Goal: Task Accomplishment & Management: Manage account settings

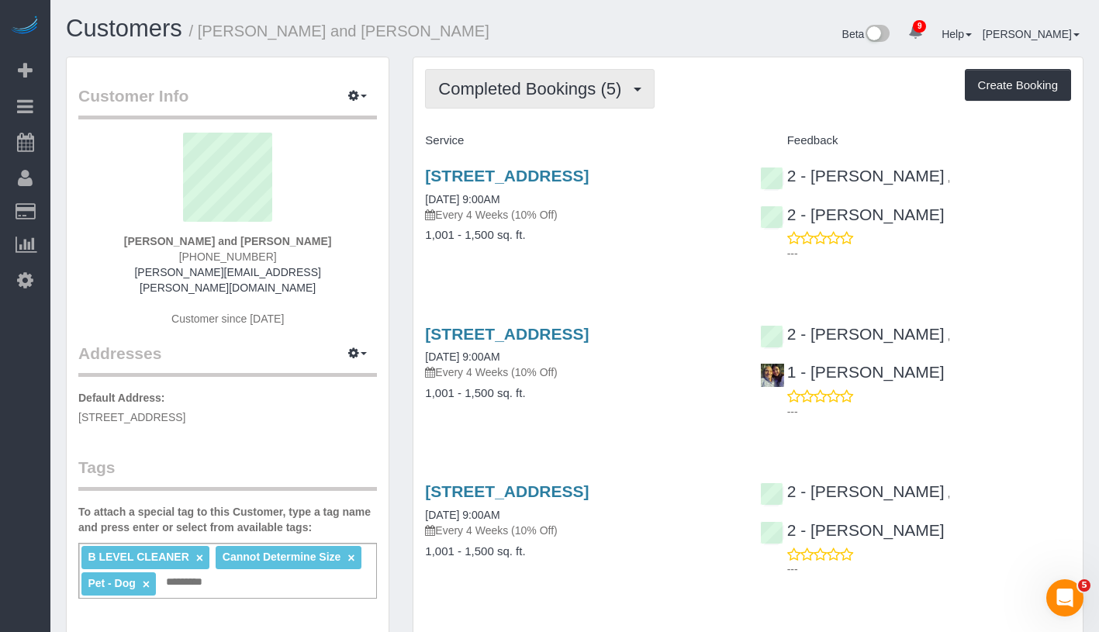
click at [584, 93] on span "Completed Bookings (5)" at bounding box center [533, 88] width 191 height 19
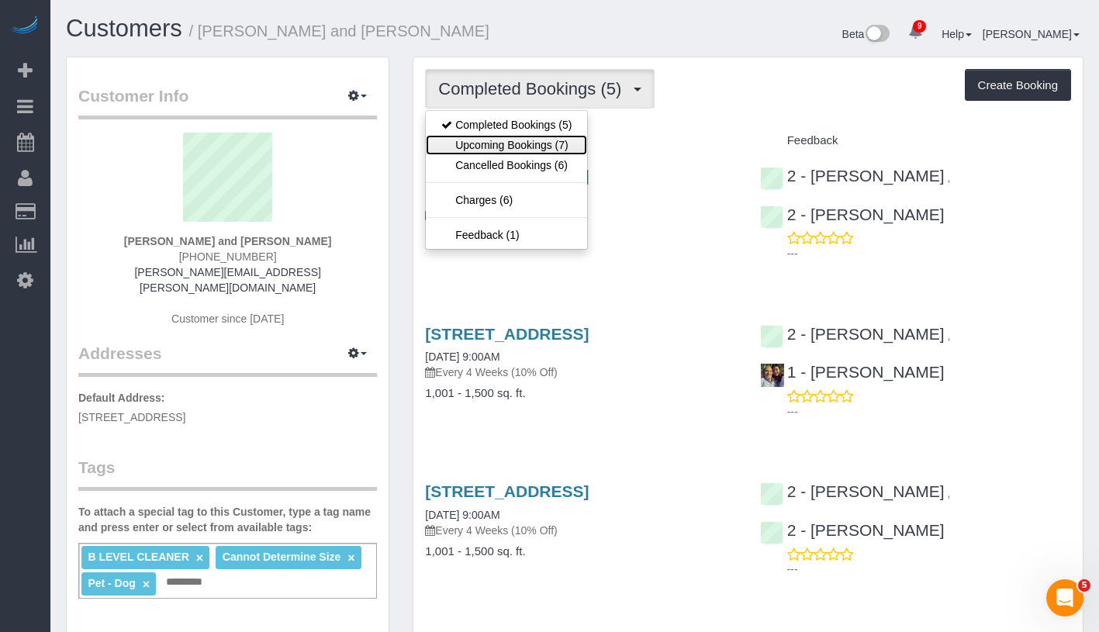
click at [536, 153] on link "Upcoming Bookings (7)" at bounding box center [506, 145] width 161 height 20
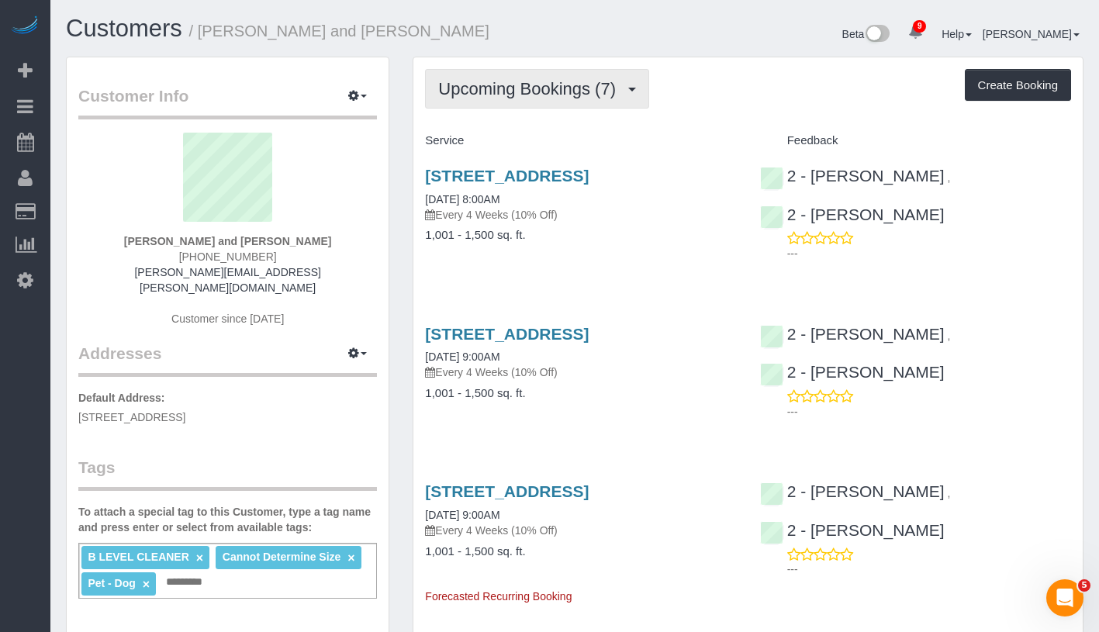
click at [563, 96] on span "Upcoming Bookings (7)" at bounding box center [530, 88] width 185 height 19
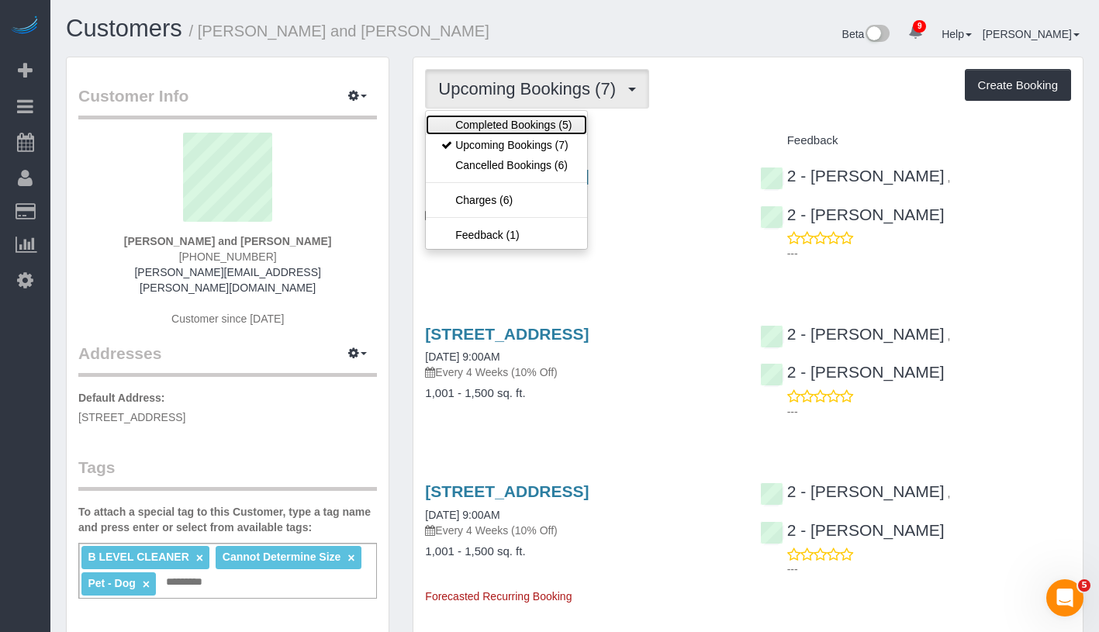
click at [541, 124] on link "Completed Bookings (5)" at bounding box center [506, 125] width 161 height 20
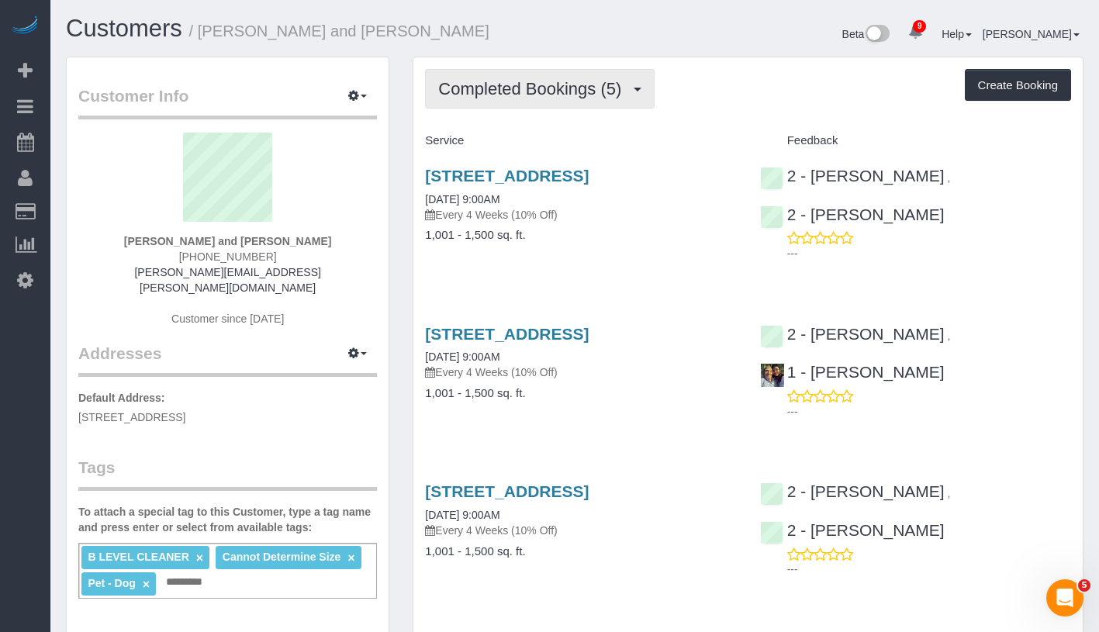
click at [571, 91] on span "Completed Bookings (5)" at bounding box center [533, 88] width 191 height 19
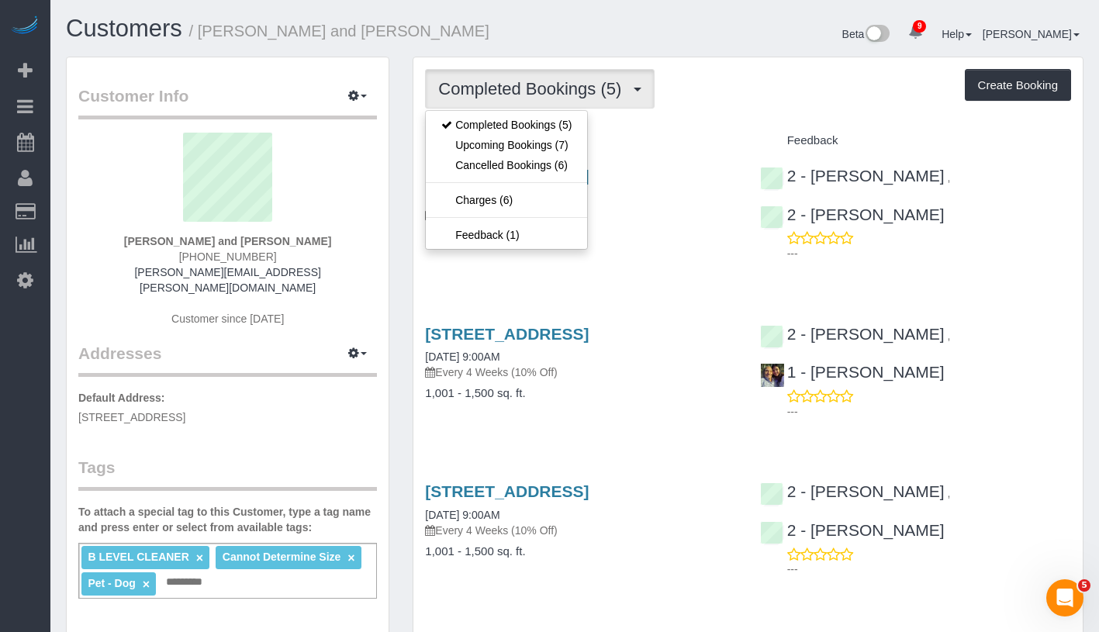
click at [668, 219] on div "160 Huntington Street, Apt. 2, Brooklyn, NY 11231 07/08/2025 9:00AM Every 4 Wee…" at bounding box center [580, 195] width 311 height 56
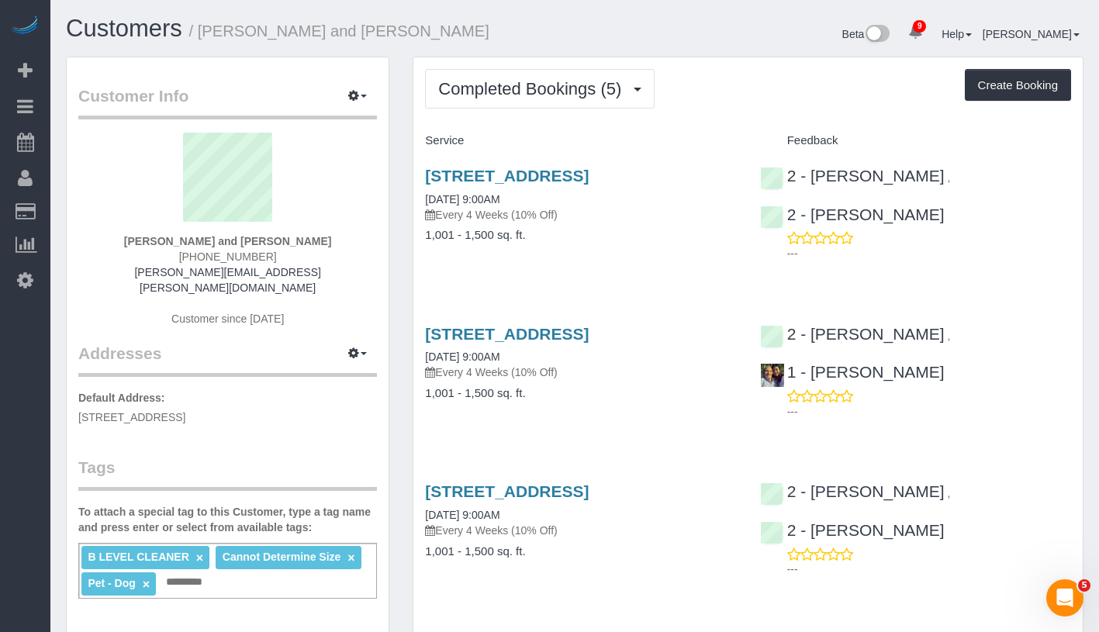
click at [554, 109] on div "Completed Bookings (5) Completed Bookings (5) Upcoming Bookings (7) Cancelled B…" at bounding box center [747, 559] width 669 height 1004
click at [556, 106] on button "Completed Bookings (5)" at bounding box center [539, 89] width 229 height 40
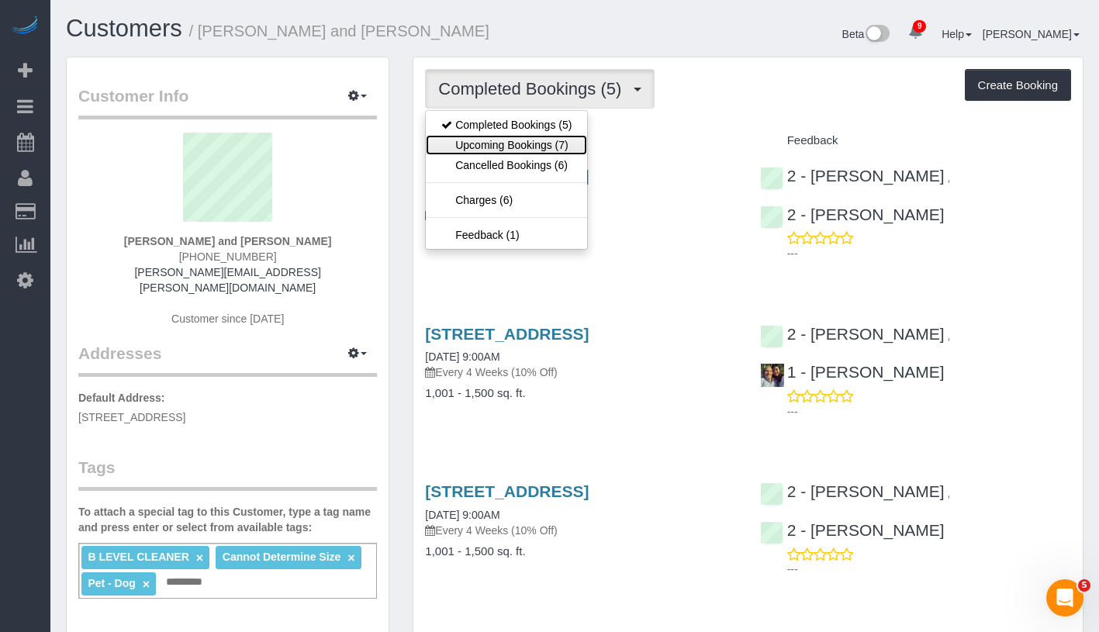
click at [544, 139] on link "Upcoming Bookings (7)" at bounding box center [506, 145] width 161 height 20
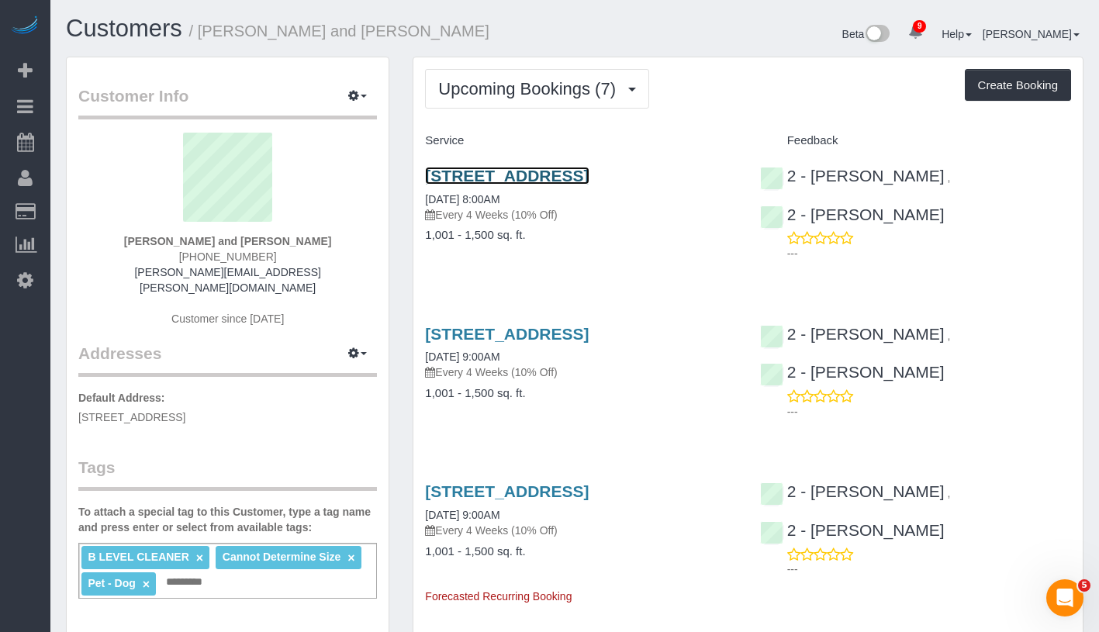
click at [543, 176] on link "160 Huntington Street, Apt. 2, Brooklyn, NY 11231" at bounding box center [507, 176] width 164 height 18
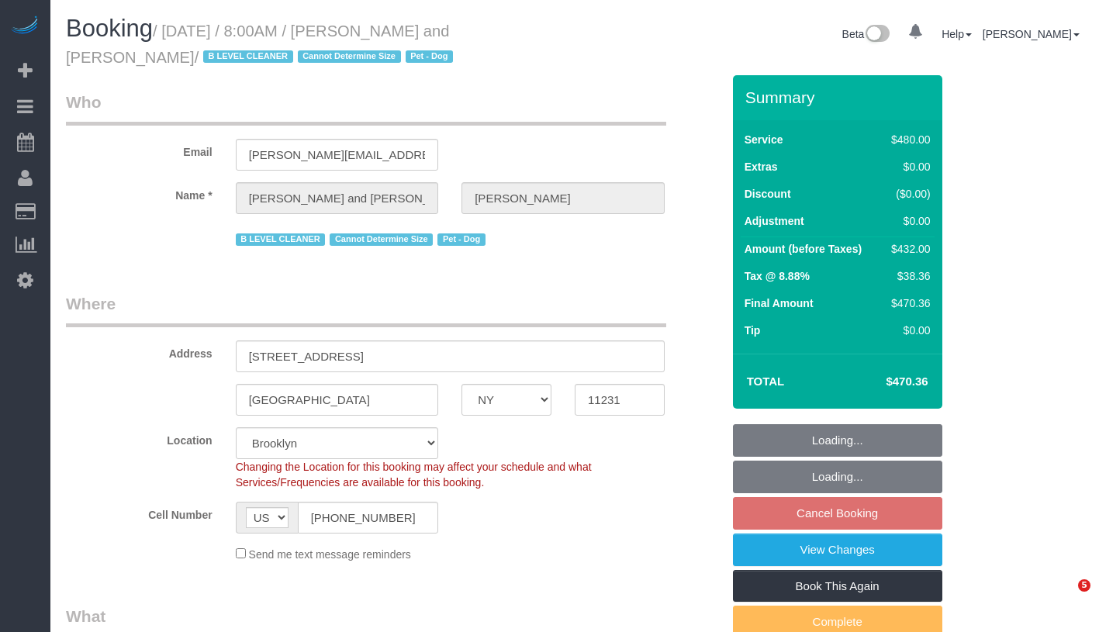
select select "NY"
select select "spot1"
select select "number:57"
select select "number:72"
select select "number:13"
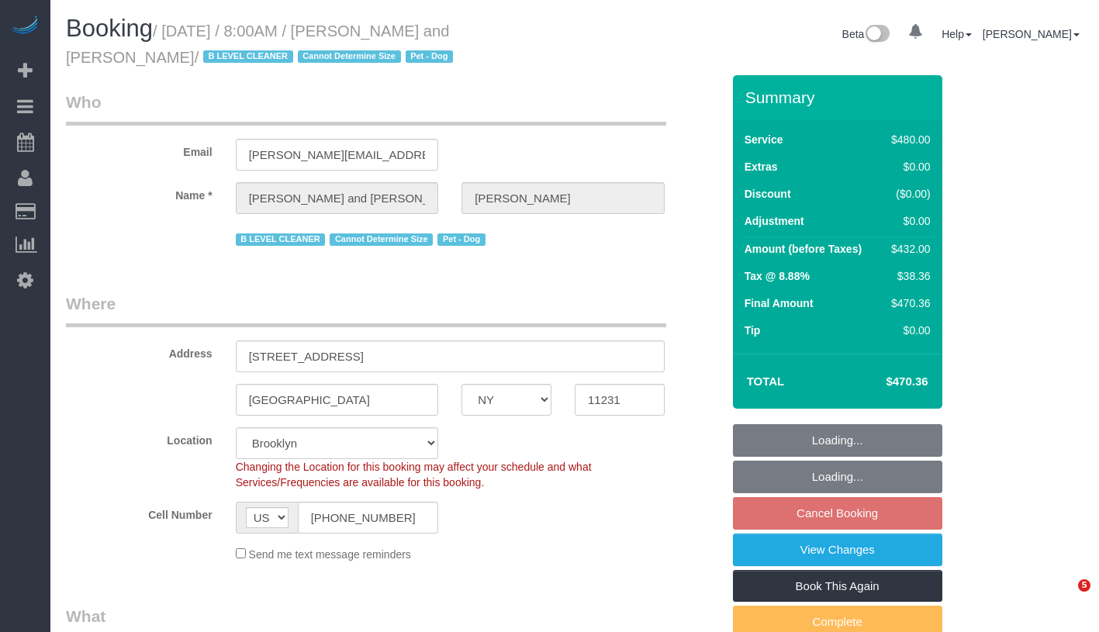
select select "number:5"
select select "2"
select select "180"
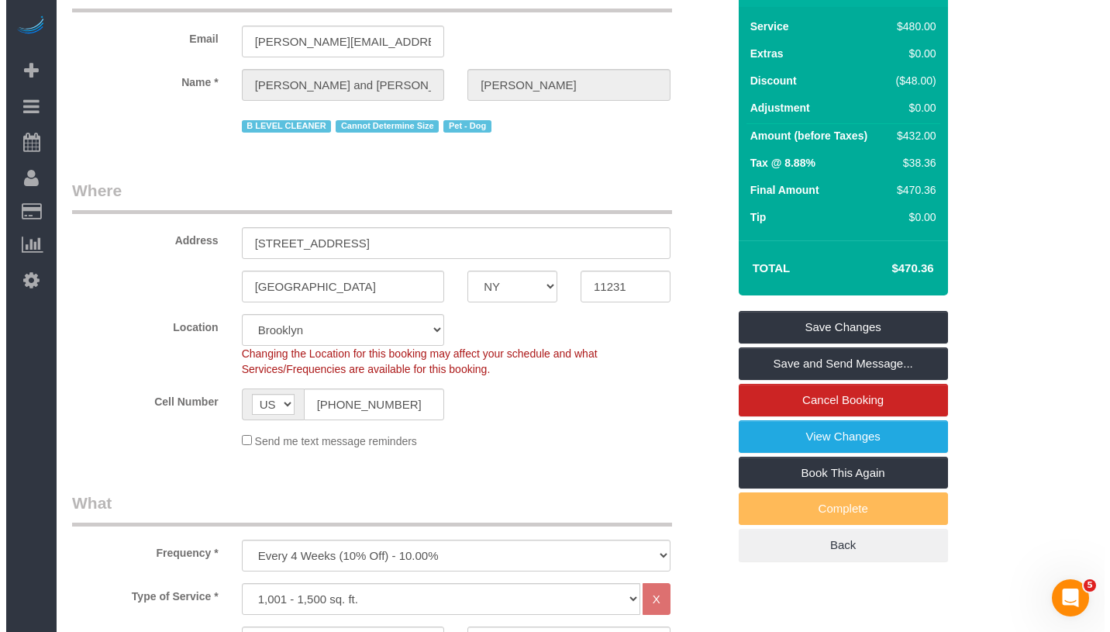
scroll to position [16, 0]
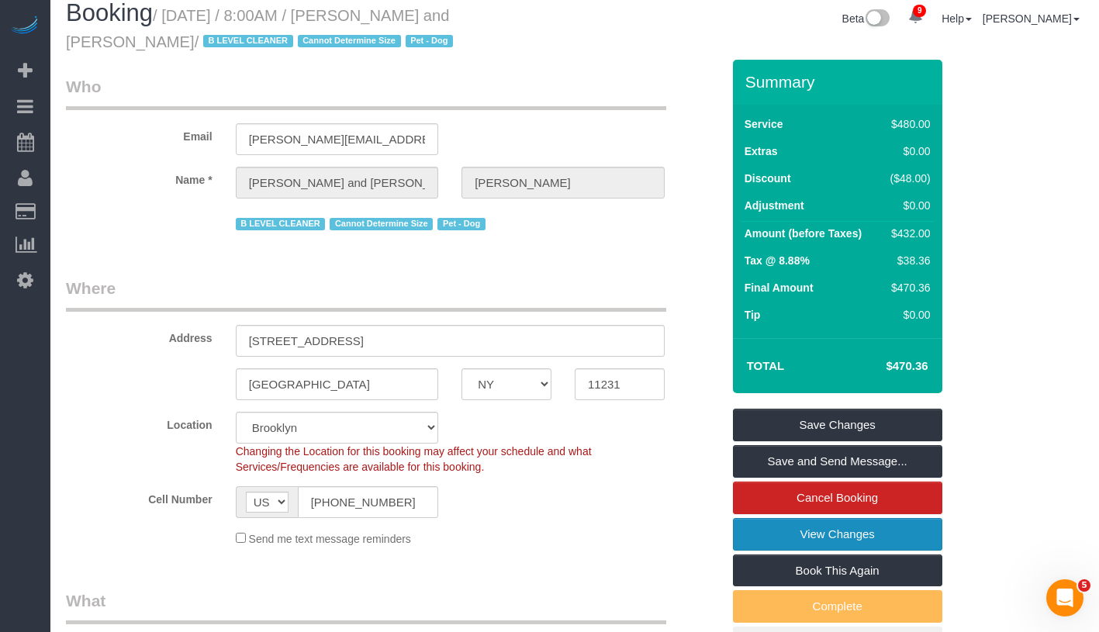
click at [915, 520] on link "View Changes" at bounding box center [837, 534] width 209 height 33
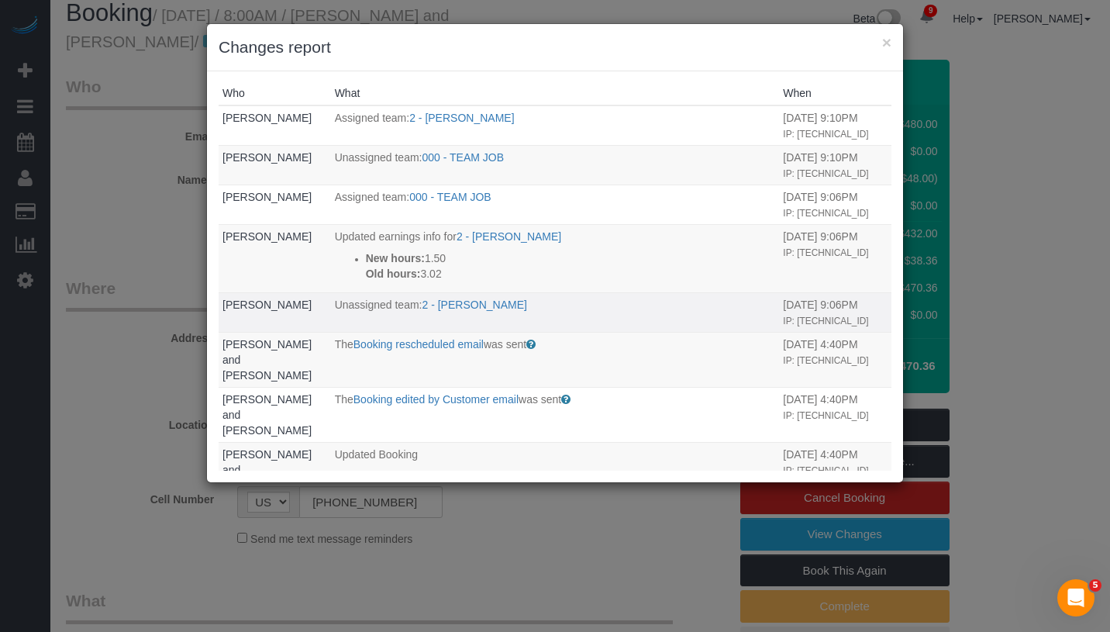
scroll to position [0, 0]
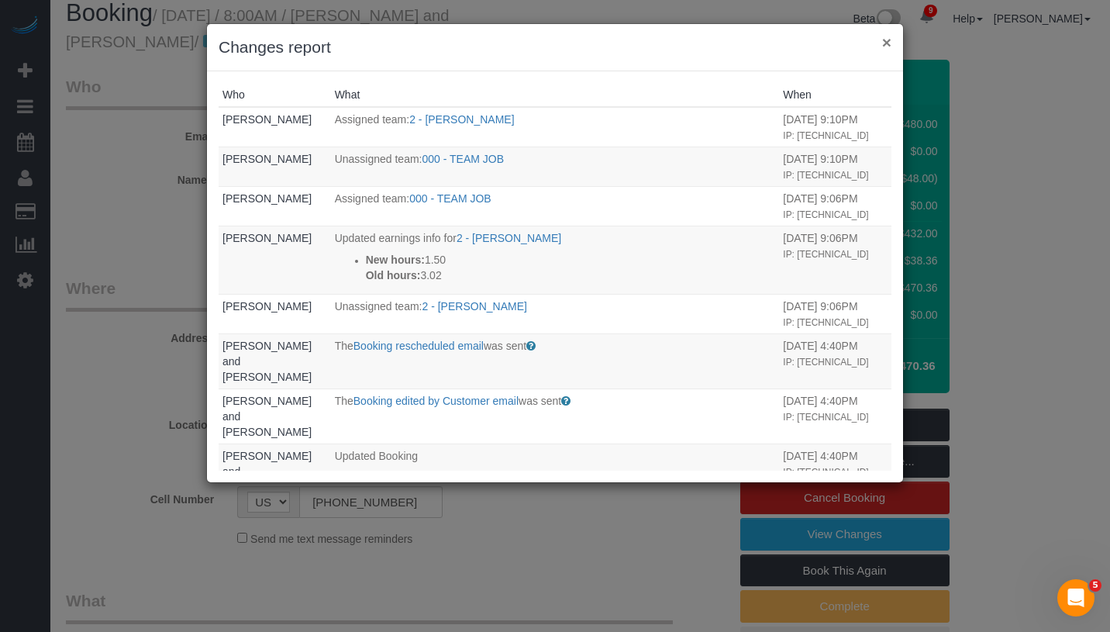
click at [884, 46] on button "×" at bounding box center [886, 42] width 9 height 16
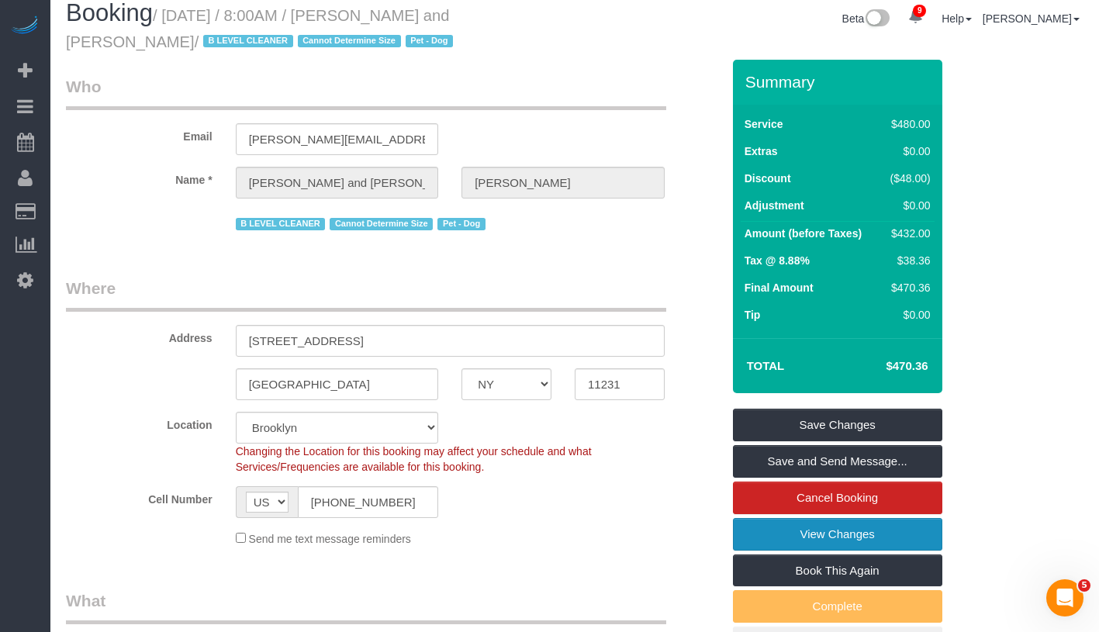
click at [918, 528] on link "View Changes" at bounding box center [837, 534] width 209 height 33
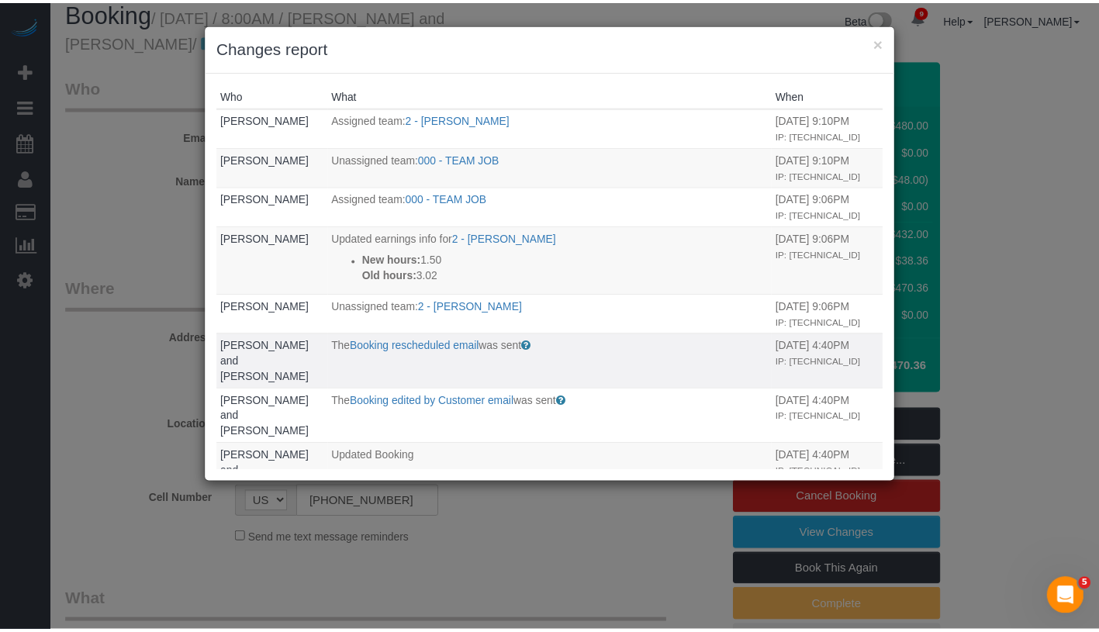
scroll to position [132, 0]
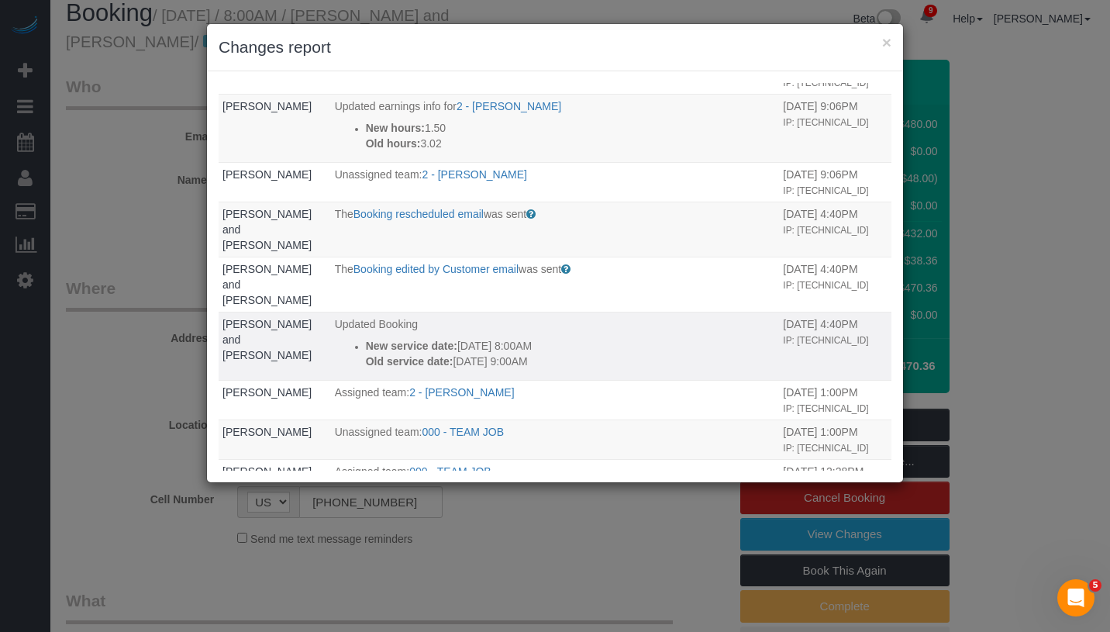
drag, startPoint x: 563, startPoint y: 335, endPoint x: 355, endPoint y: 312, distance: 209.0
click at [366, 338] on li "New service date: 09/03/2025 8:00AM Old service date: 09/02/2025 9:00AM" at bounding box center [571, 353] width 410 height 31
copy div "New service date: 09/03/2025 8:00AM Old service date: 09/02/2025 9:00AM"
click at [888, 41] on button "×" at bounding box center [886, 42] width 9 height 16
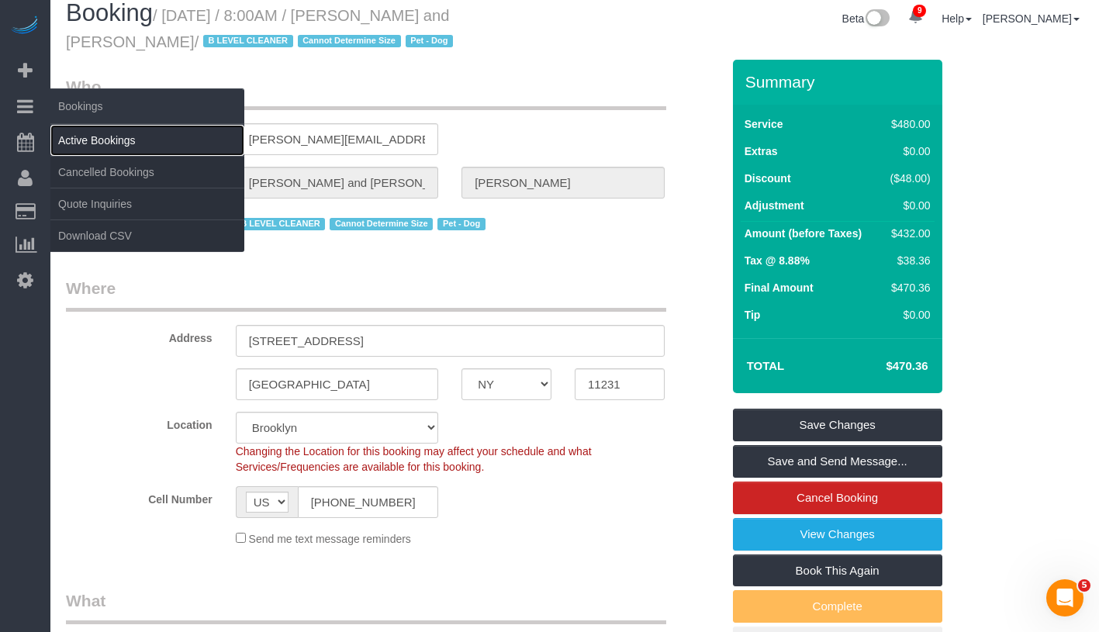
click at [136, 137] on link "Active Bookings" at bounding box center [147, 140] width 194 height 31
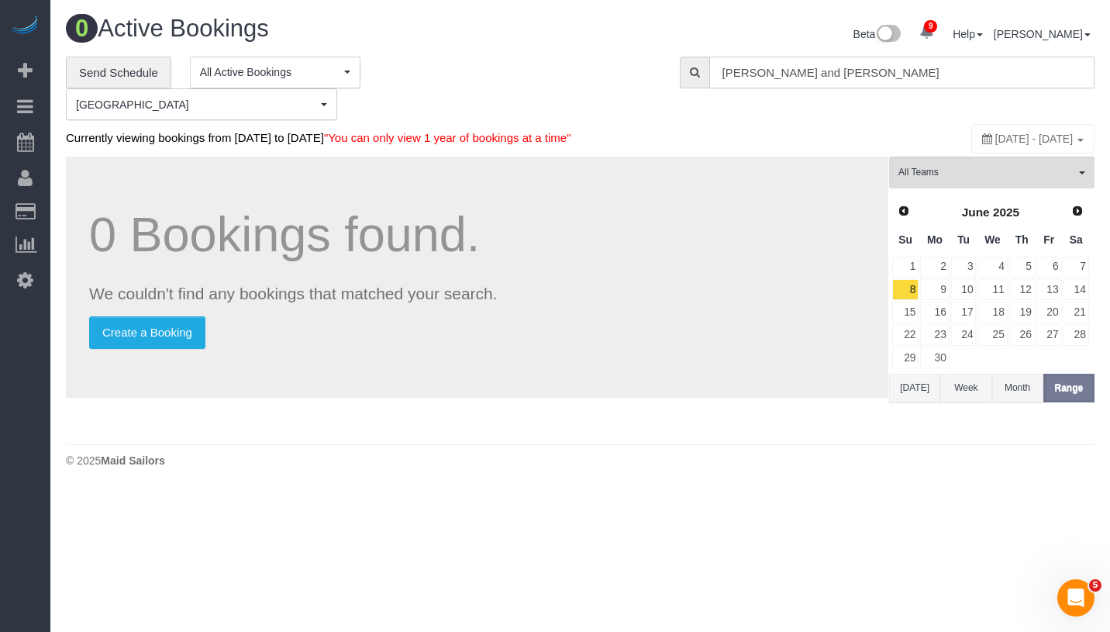
click at [1004, 61] on input "Nick Donald and Madeline Muzzi" at bounding box center [901, 73] width 385 height 32
paste input "ew service date: 09/03/2025 8:00AM Old service date: 09/02/2025 9:00AM"
click at [877, 67] on input "New service date: 09/03/2025 8:00AM Old service date: 09/02/2025 9:00AM" at bounding box center [901, 73] width 385 height 32
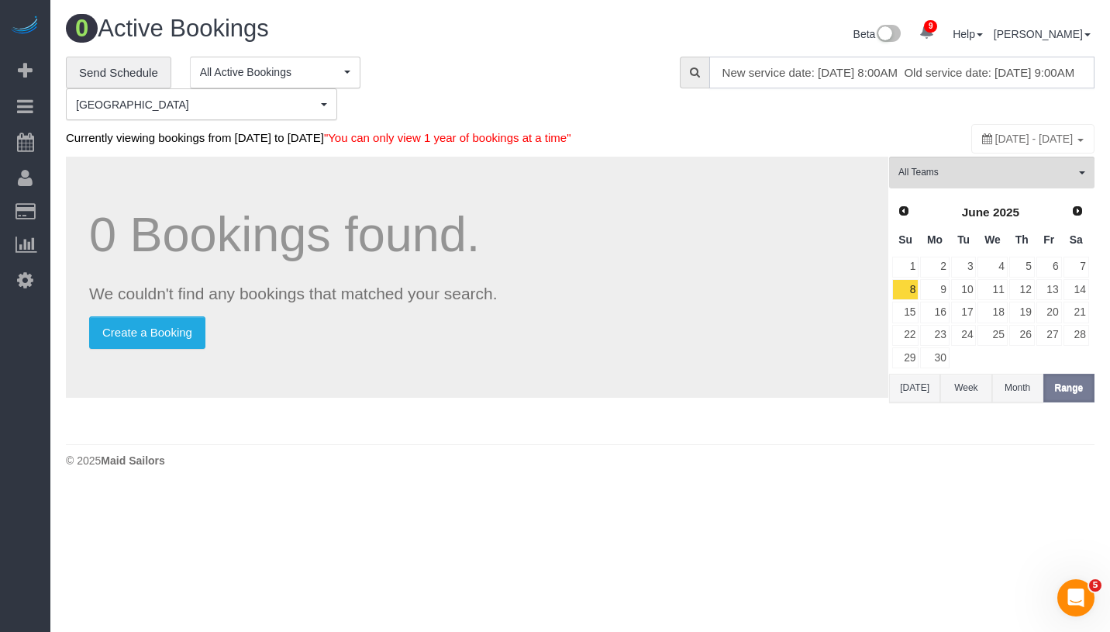
click at [877, 67] on input "New service date: 09/03/2025 8:00AM Old service date: 09/02/2025 9:00AM" at bounding box center [901, 73] width 385 height 32
paste input "Sonia Tatninov"
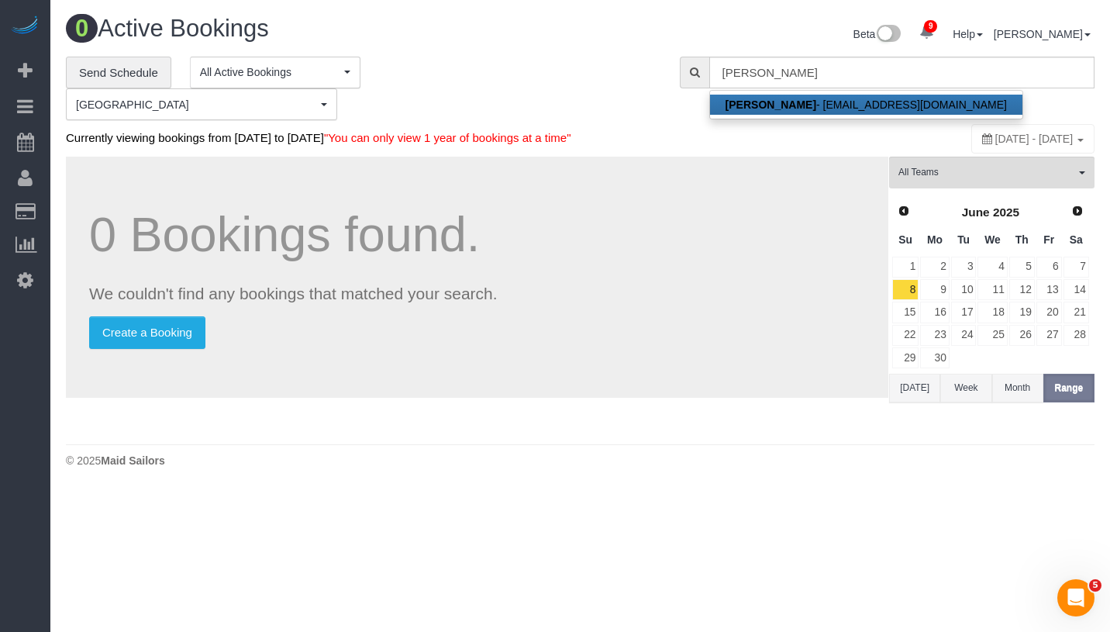
click at [868, 103] on link "Sonia Tatninov - soniatat@yahoo.com" at bounding box center [866, 105] width 312 height 20
type input "soniatat@yahoo.com"
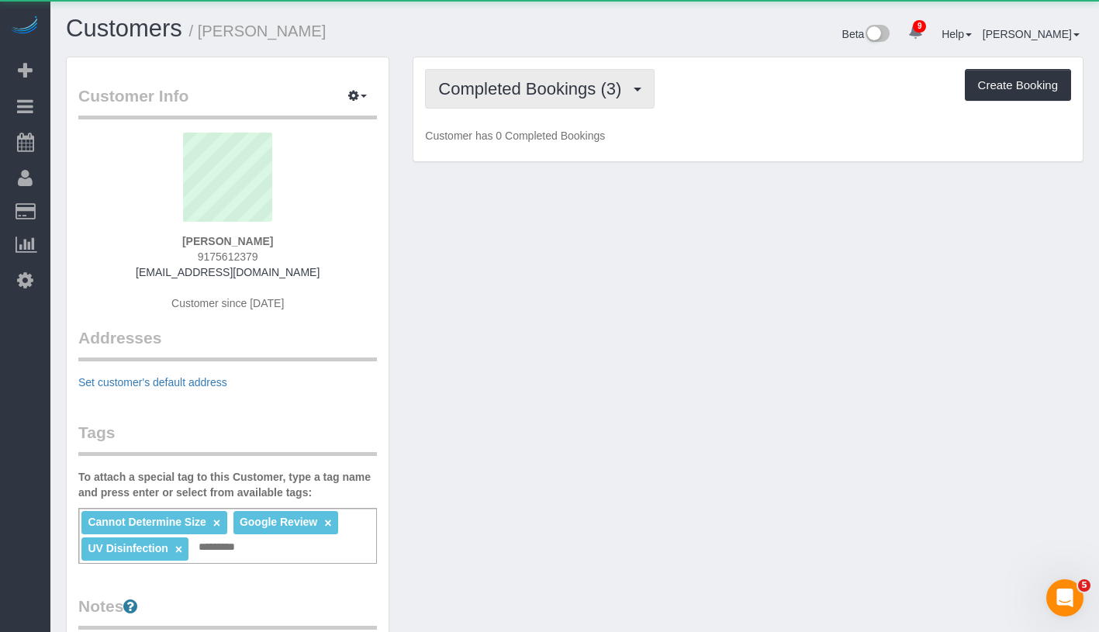
click at [529, 79] on span "Completed Bookings (3)" at bounding box center [533, 88] width 191 height 19
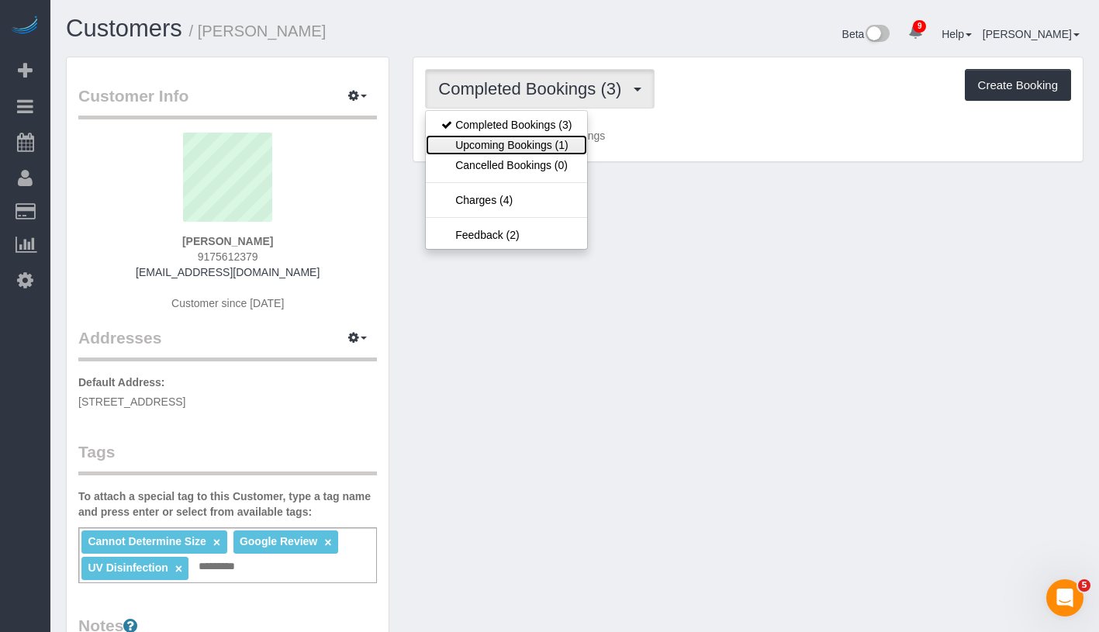
click at [522, 140] on link "Upcoming Bookings (1)" at bounding box center [506, 145] width 161 height 20
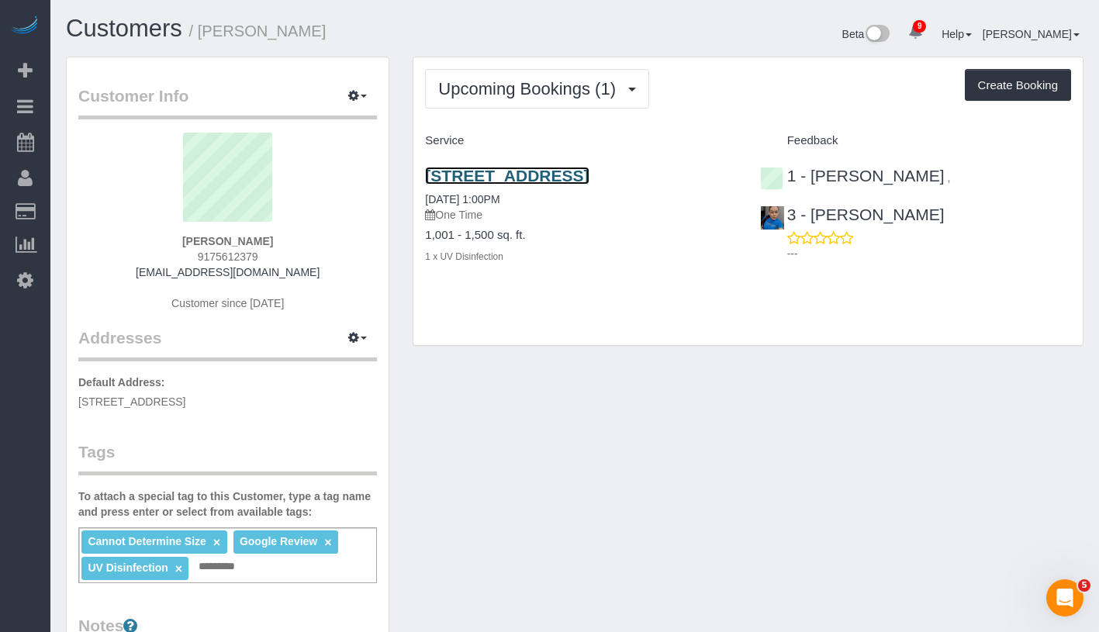
click at [588, 175] on link "1 Boerum Place, Apt 10b, Brooklyn, NY 11201" at bounding box center [507, 176] width 164 height 18
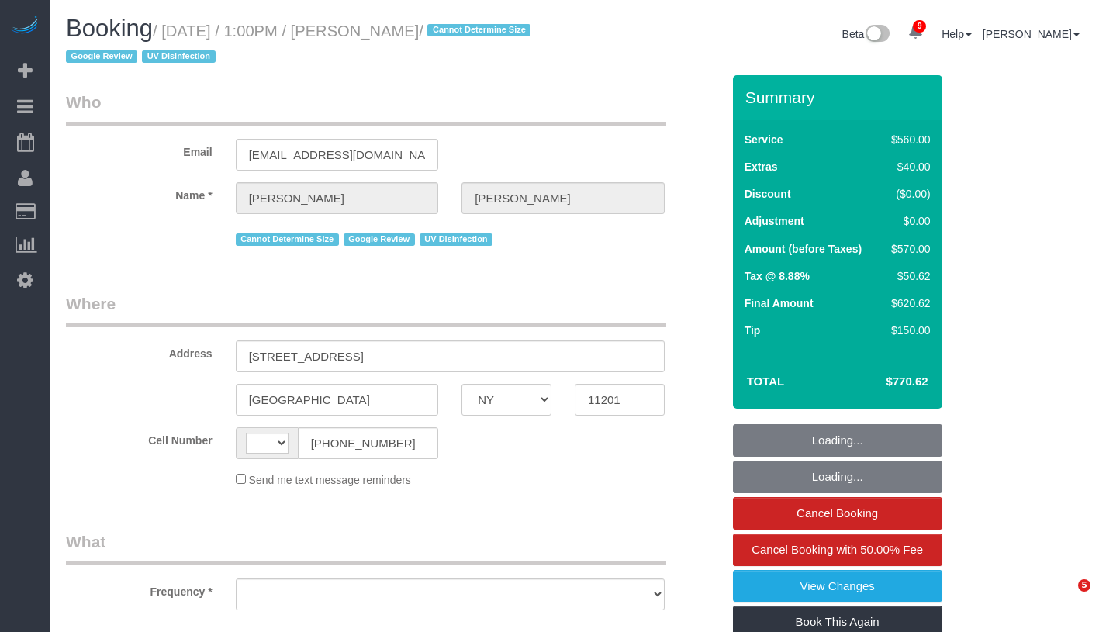
select select "NY"
select select "number:58"
select select "number:73"
select select "number:15"
select select "number:6"
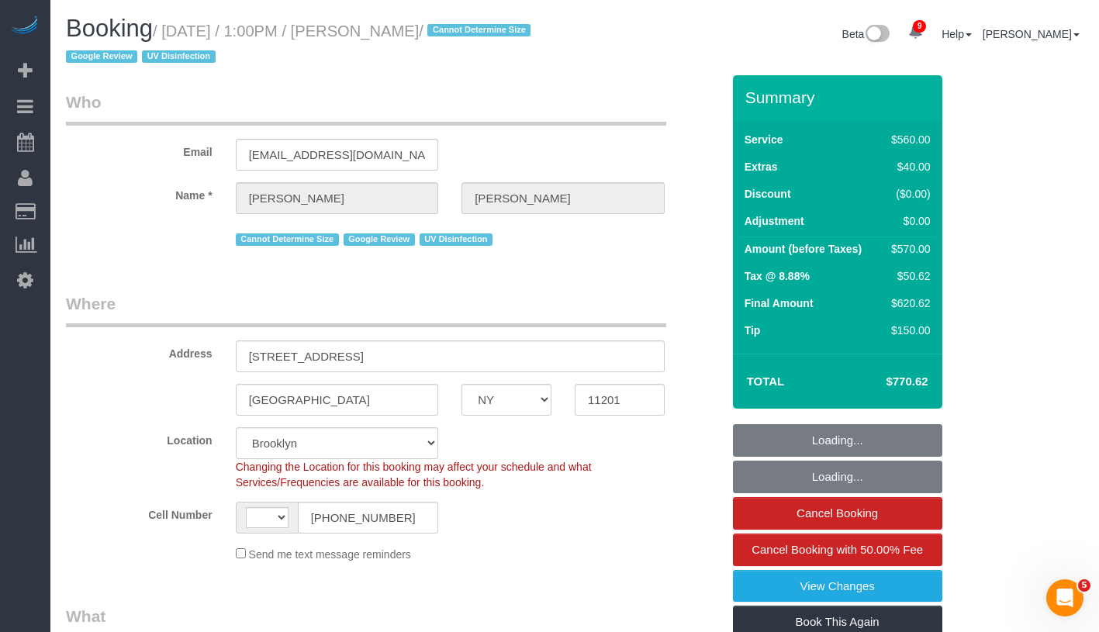
select select "string:[GEOGRAPHIC_DATA]"
select select "object:945"
select select "string:stripe-pm_1REf1F4VGloSiKo7YgU8u7OP"
select select "2"
select select "210"
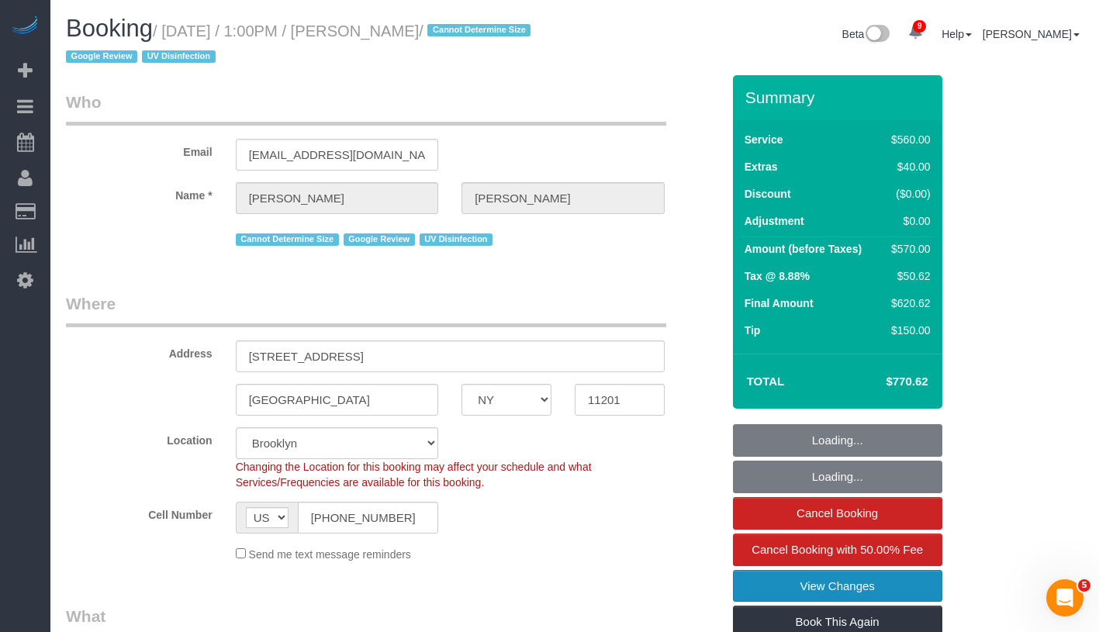
select select "object:954"
select select "spot1"
click at [921, 587] on link "View Changes" at bounding box center [837, 586] width 209 height 33
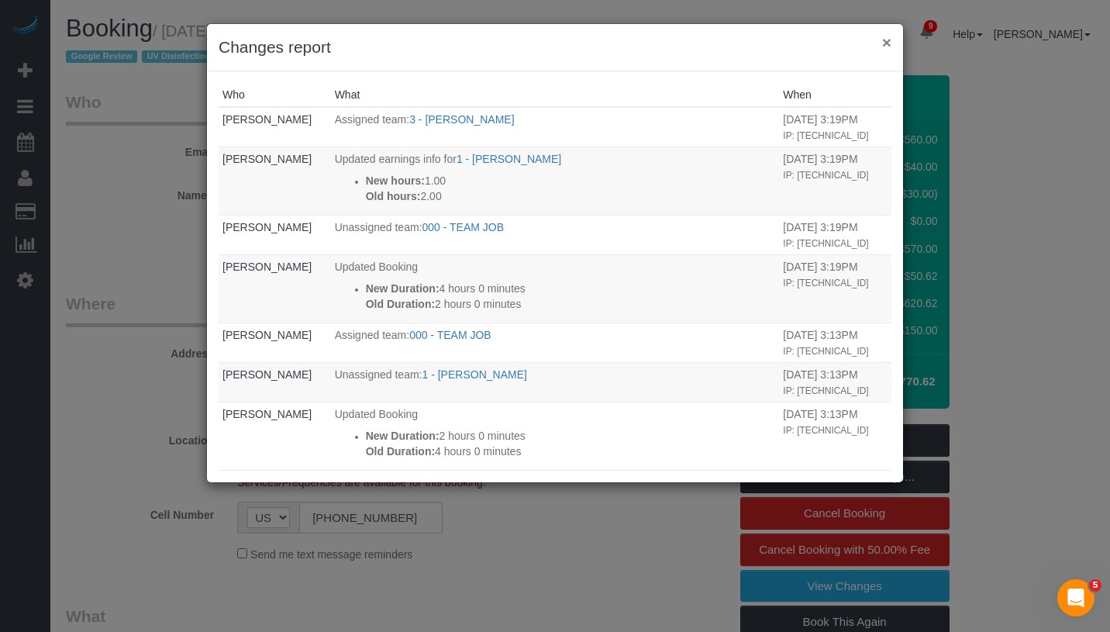
click at [886, 47] on button "×" at bounding box center [886, 42] width 9 height 16
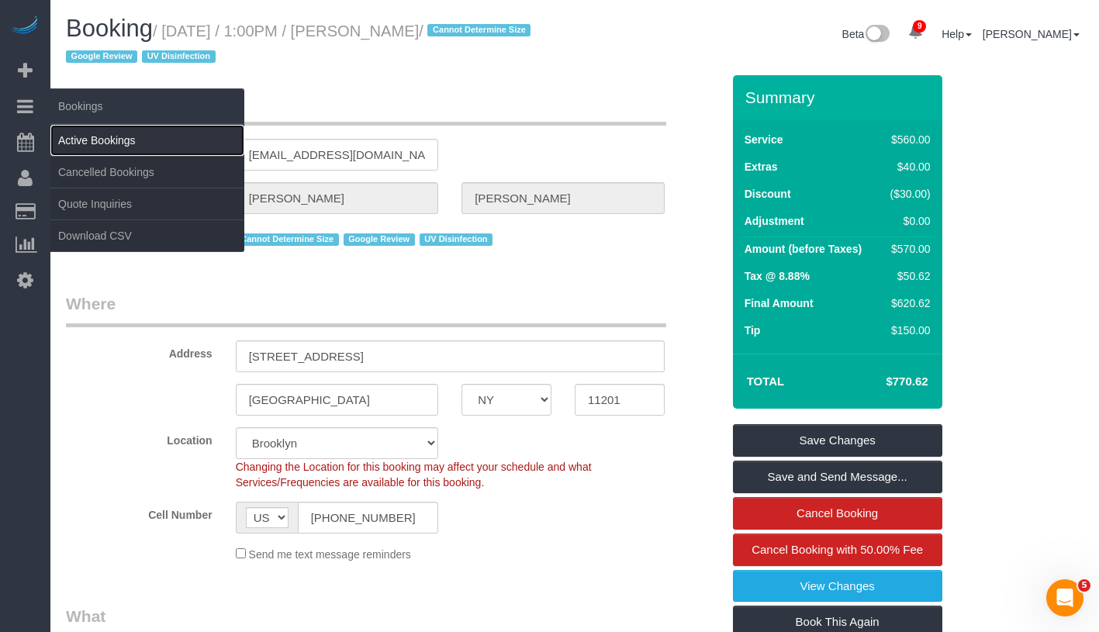
click at [95, 131] on link "Active Bookings" at bounding box center [147, 140] width 194 height 31
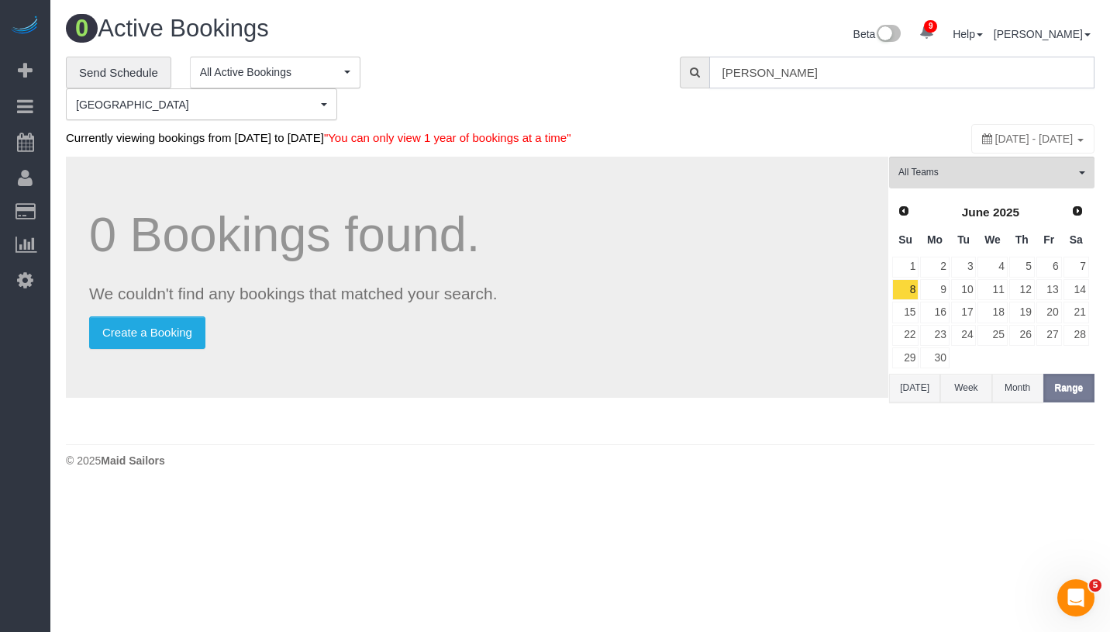
click at [867, 71] on input "[PERSON_NAME]" at bounding box center [901, 73] width 385 height 32
click at [867, 71] on input "Sonia Tatninov" at bounding box center [901, 73] width 385 height 32
paste input "John Isenhower -"
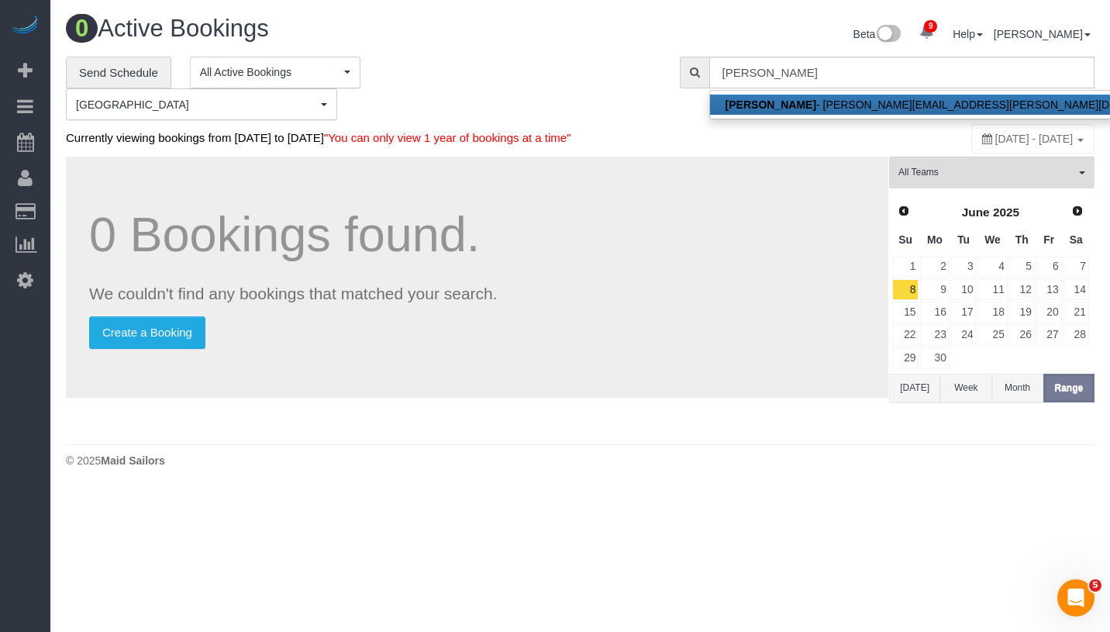
click at [861, 102] on link "John Isenhower - john.a.isenhower@gmail.com" at bounding box center [956, 105] width 492 height 20
type input "john.a.isenhower@gmail.com"
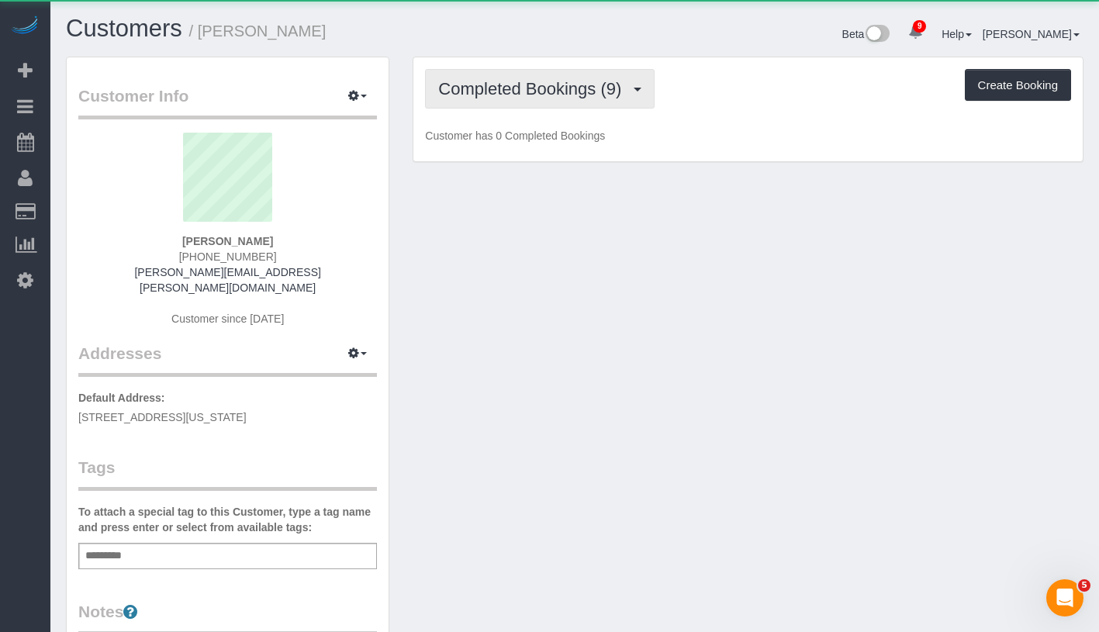
click at [507, 92] on span "Completed Bookings (9)" at bounding box center [533, 88] width 191 height 19
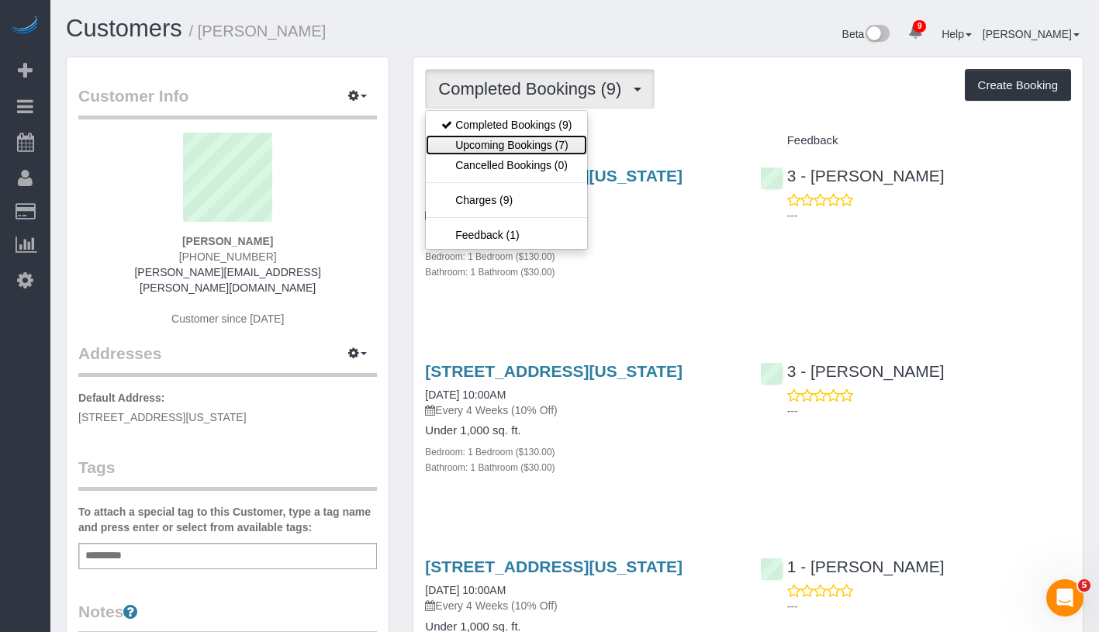
click at [514, 142] on link "Upcoming Bookings (7)" at bounding box center [506, 145] width 161 height 20
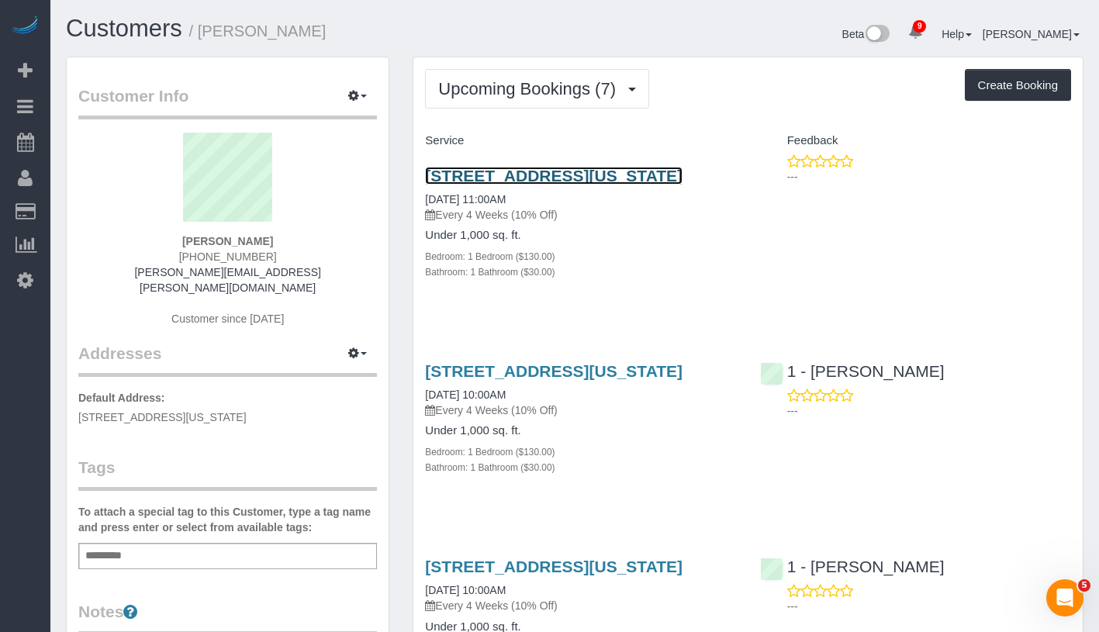
click at [512, 171] on link "410 West 53rd Street, Apt.310, New York, NY 10019" at bounding box center [553, 176] width 257 height 18
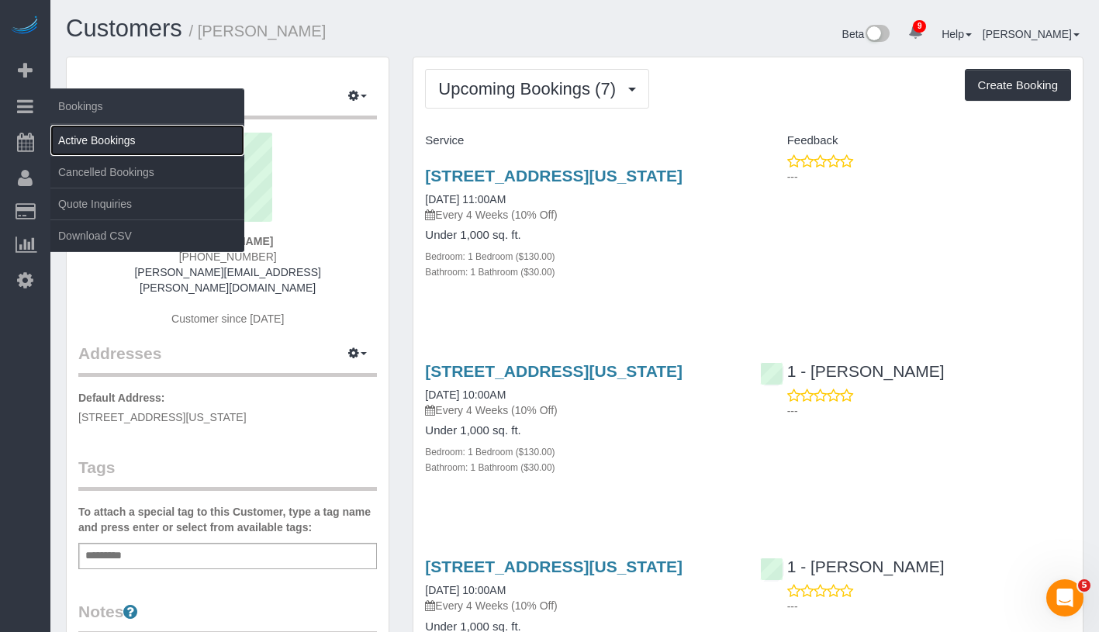
click at [108, 136] on link "Active Bookings" at bounding box center [147, 140] width 194 height 31
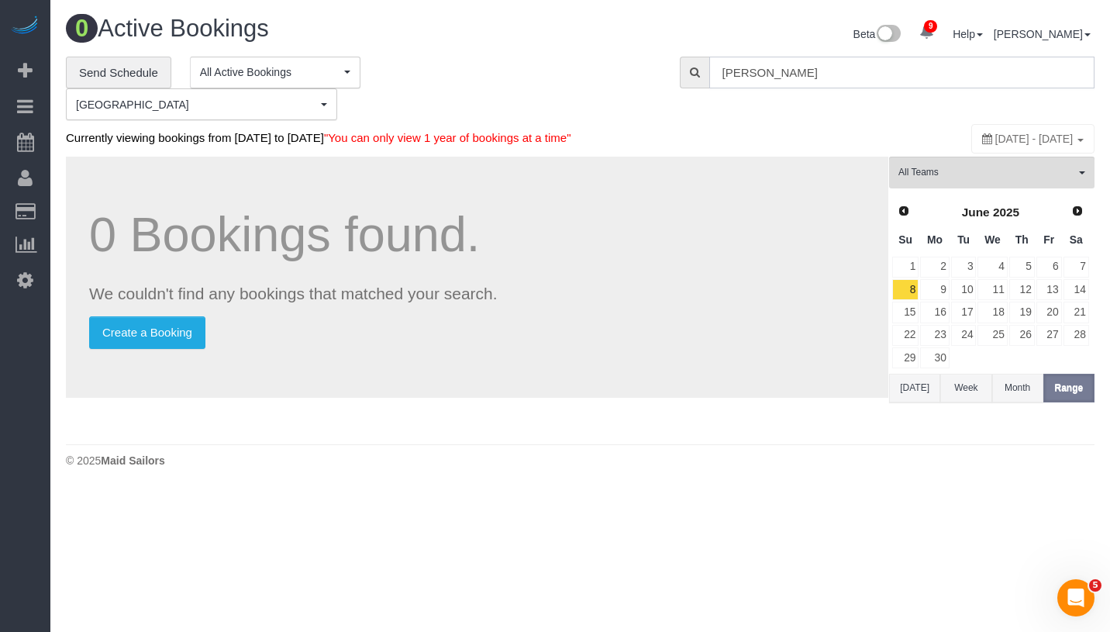
click at [861, 77] on input "John Isenhower" at bounding box center [901, 73] width 385 height 32
paste input "[PERSON_NAME]"
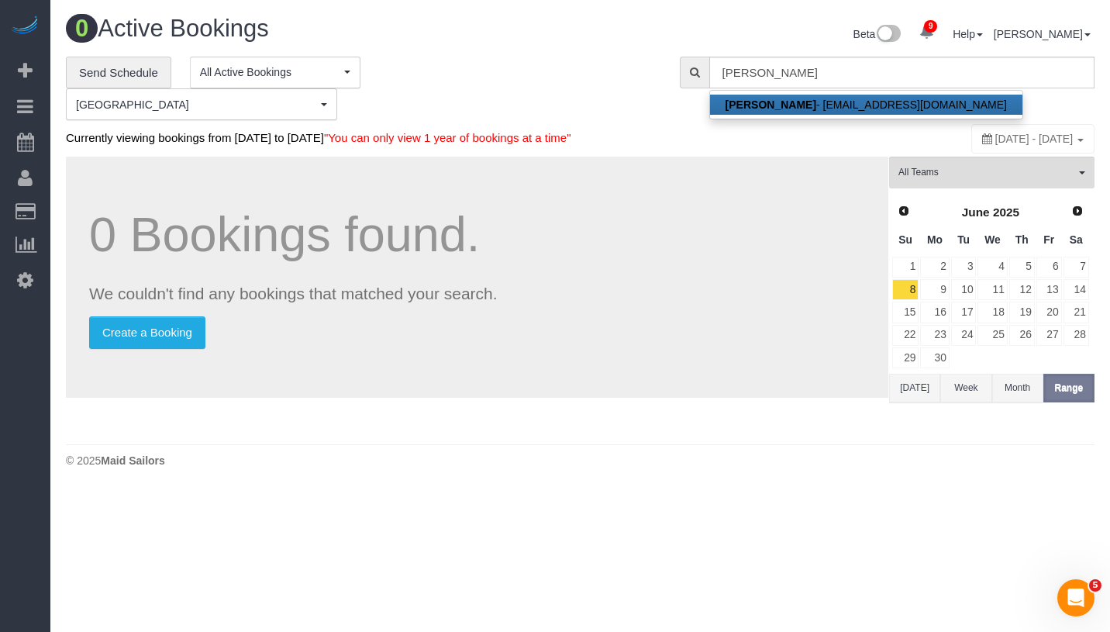
click at [844, 109] on link "Neil Thakker - thakkerneil15@gmail.com" at bounding box center [866, 105] width 312 height 20
type input "[EMAIL_ADDRESS][DOMAIN_NAME]"
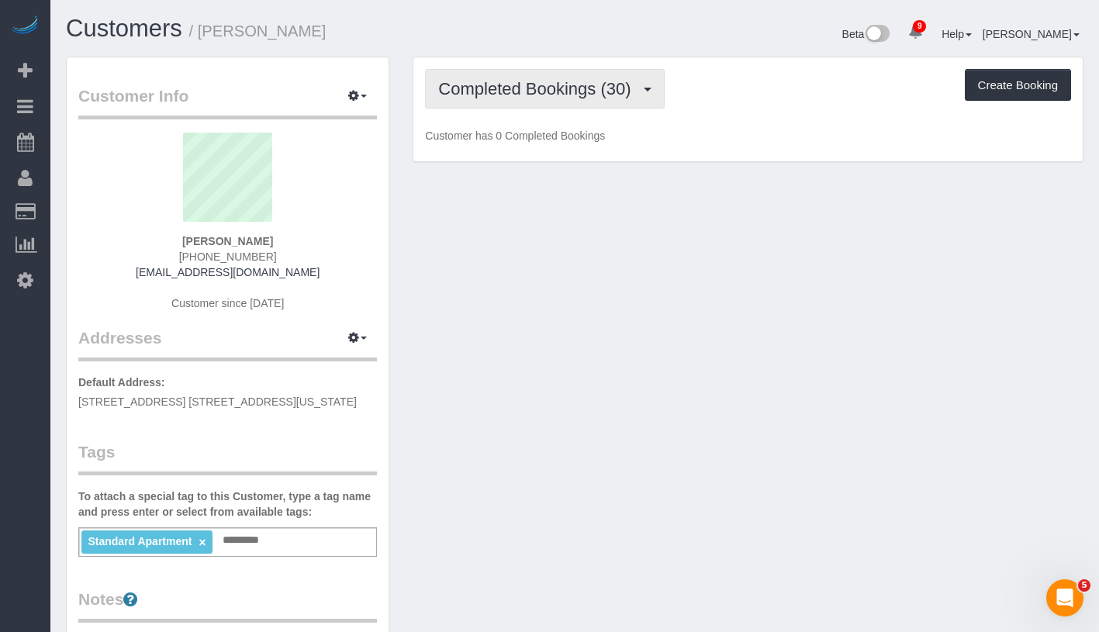
click at [509, 86] on span "Completed Bookings (30)" at bounding box center [538, 88] width 200 height 19
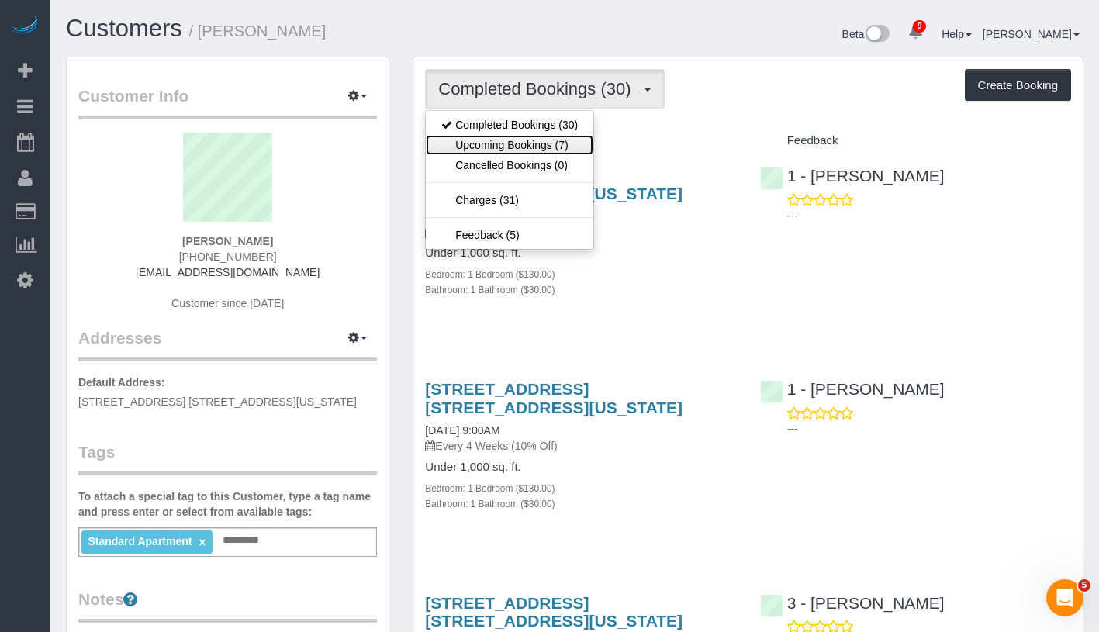
click at [504, 151] on link "Upcoming Bookings (7)" at bounding box center [509, 145] width 167 height 20
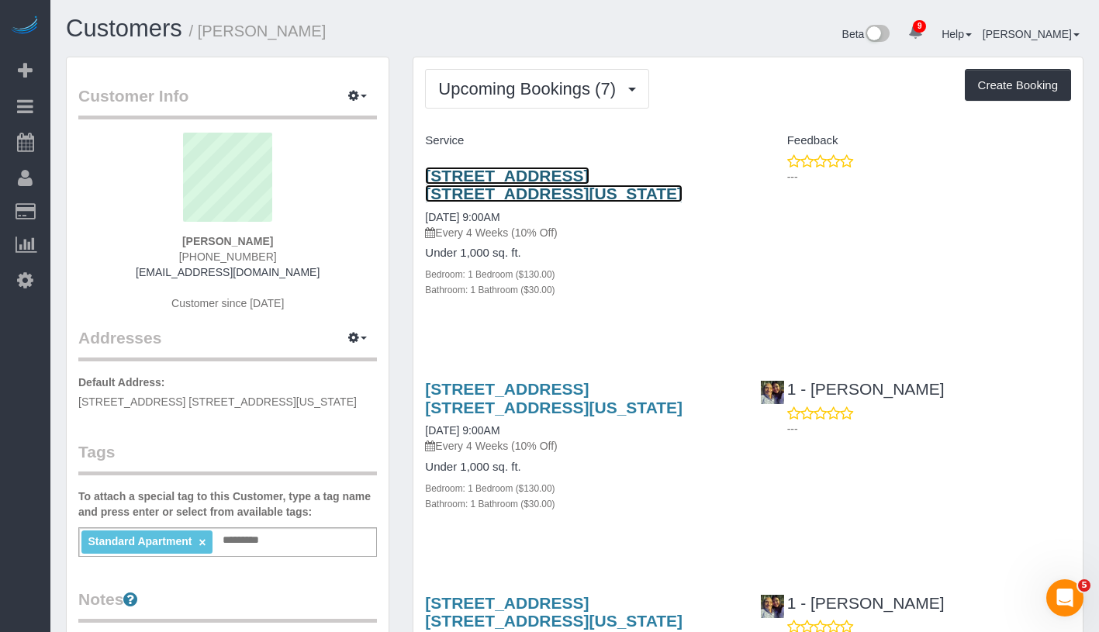
click at [502, 175] on link "105 West 74th Street, Apt. 1a, New York, NY 10023" at bounding box center [553, 185] width 257 height 36
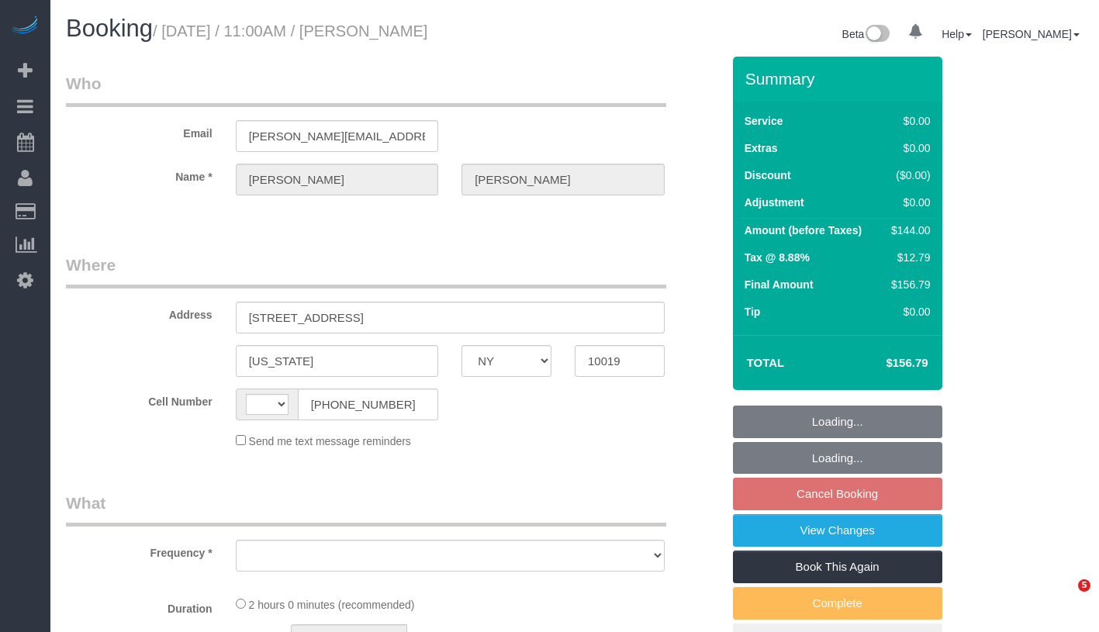
select select "NY"
select select "object:358"
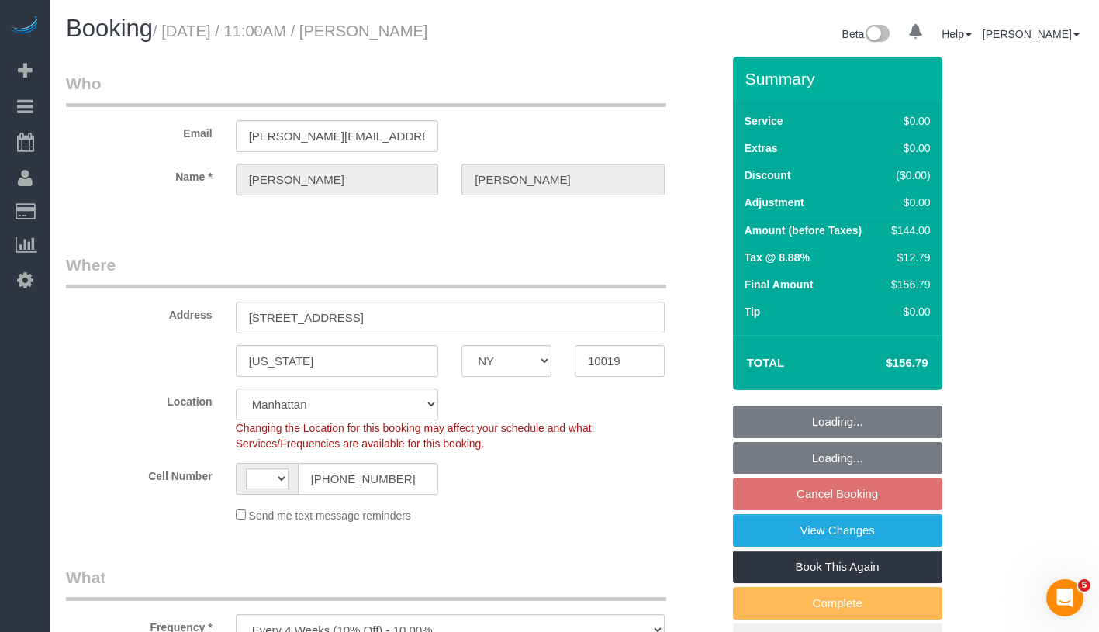
select select "string:[GEOGRAPHIC_DATA]"
select select "string:stripe-pm_1QKN2r4VGloSiKo7Lsf9VVt7"
select select "1"
select select "spot4"
select select "number:89"
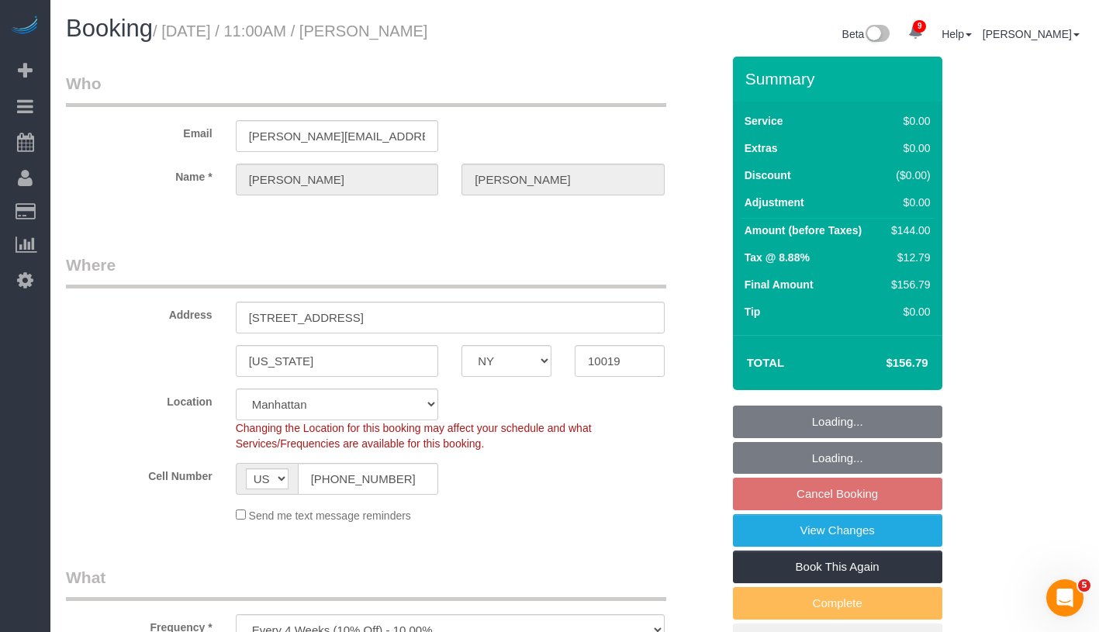
select select "number:90"
select select "number:15"
select select "number:5"
select select "object:1339"
select select "1"
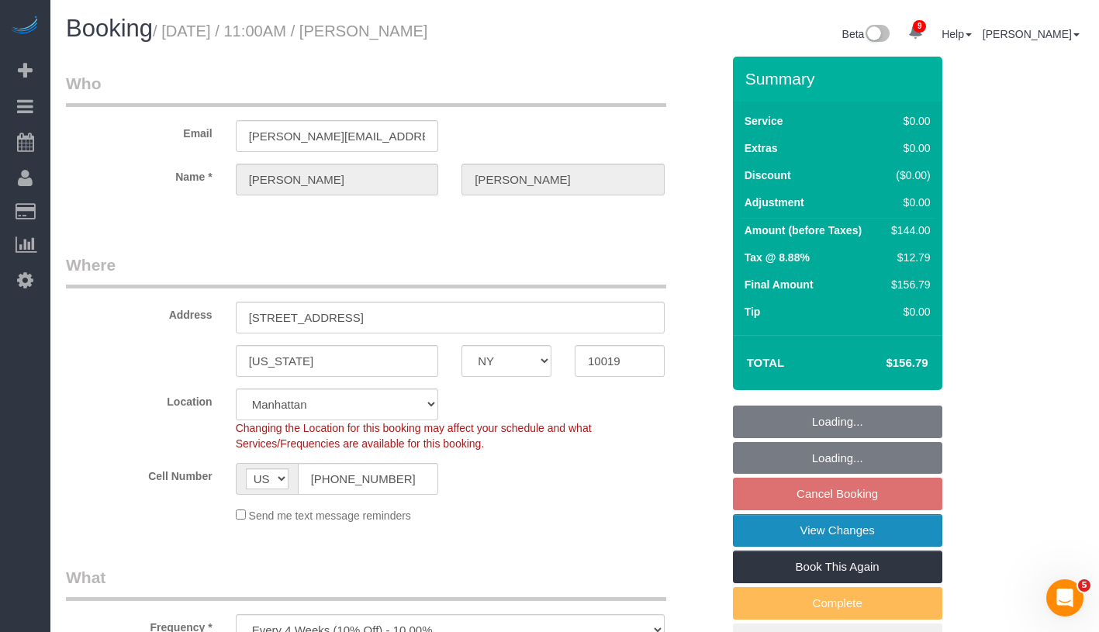
click at [895, 546] on link "View Changes" at bounding box center [837, 530] width 209 height 33
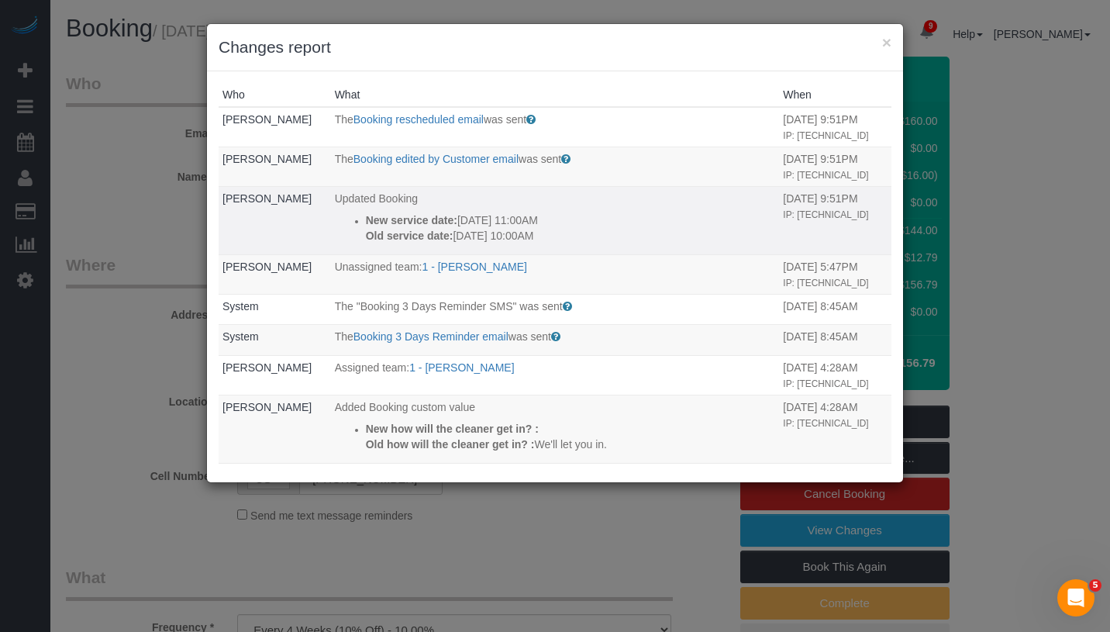
drag, startPoint x: 574, startPoint y: 233, endPoint x: 351, endPoint y: 205, distance: 224.9
click at [351, 205] on td "Updated Booking New service date: 09/18/2025 11:00AM Old service date: 09/03/20…" at bounding box center [555, 220] width 449 height 68
copy div "New service date: 09/18/2025 11:00AM Old service date: 09/03/2025 10:00AM"
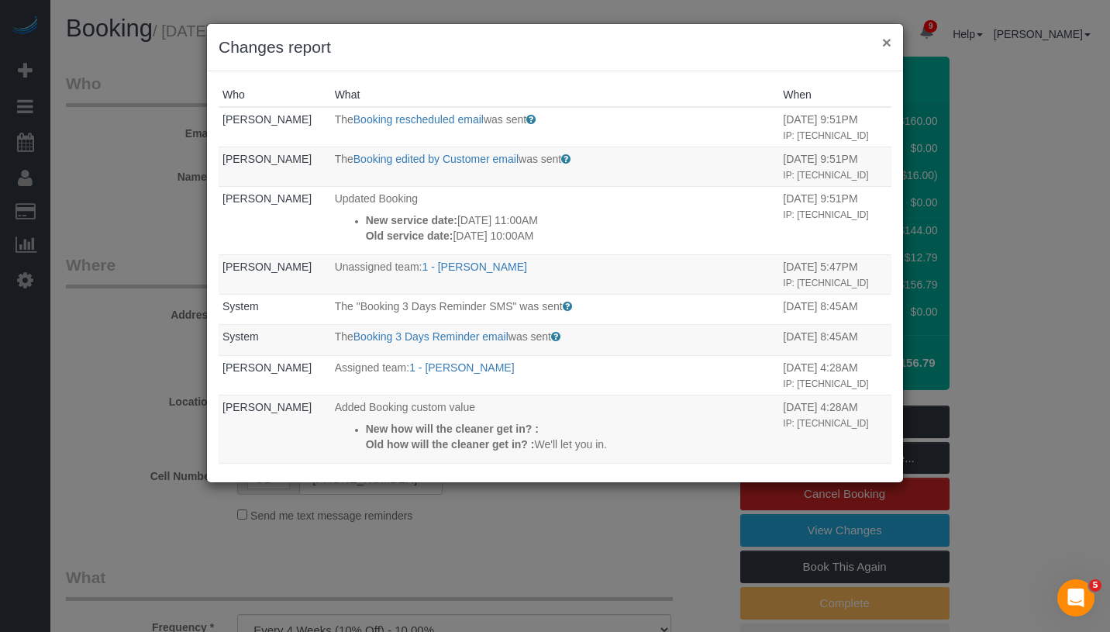
click at [888, 36] on button "×" at bounding box center [886, 42] width 9 height 16
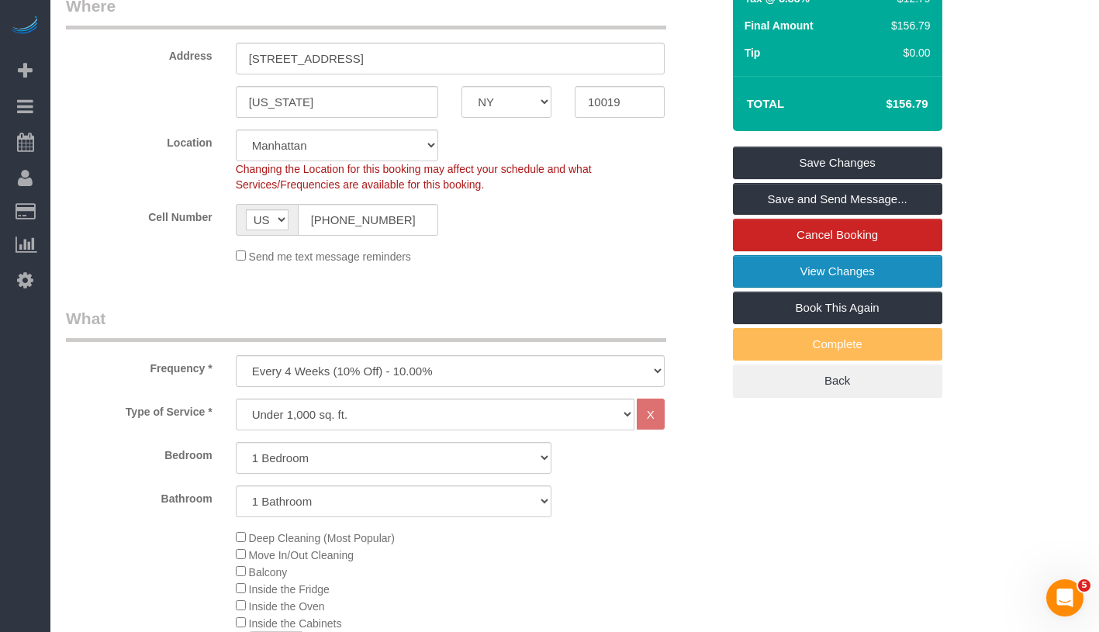
scroll to position [198, 0]
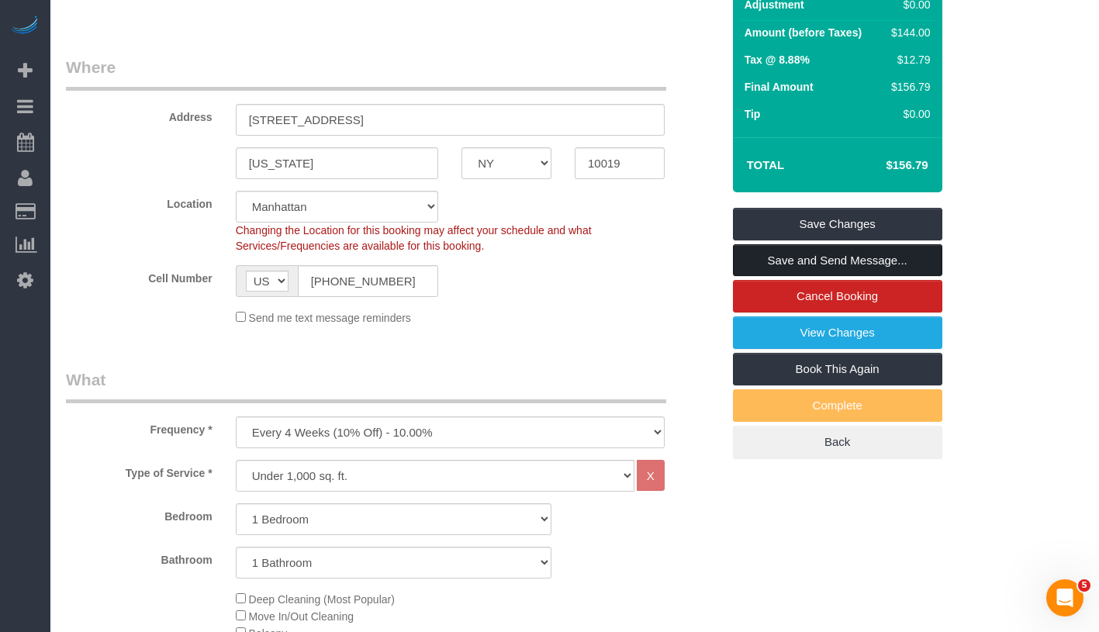
click at [905, 255] on link "Save and Send Message..." at bounding box center [837, 260] width 209 height 33
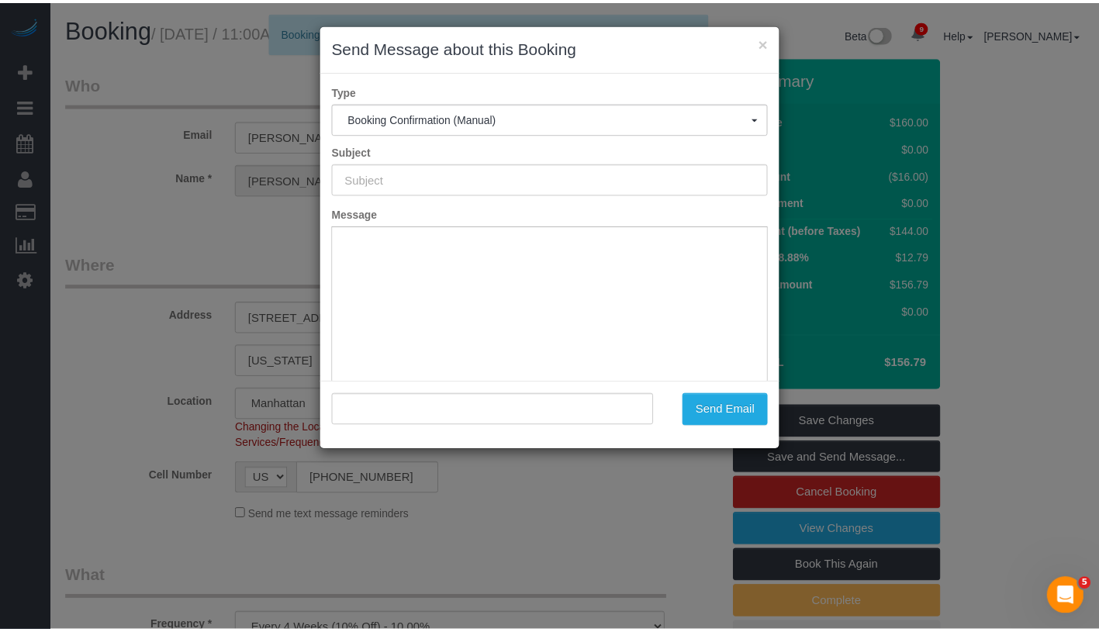
scroll to position [0, 0]
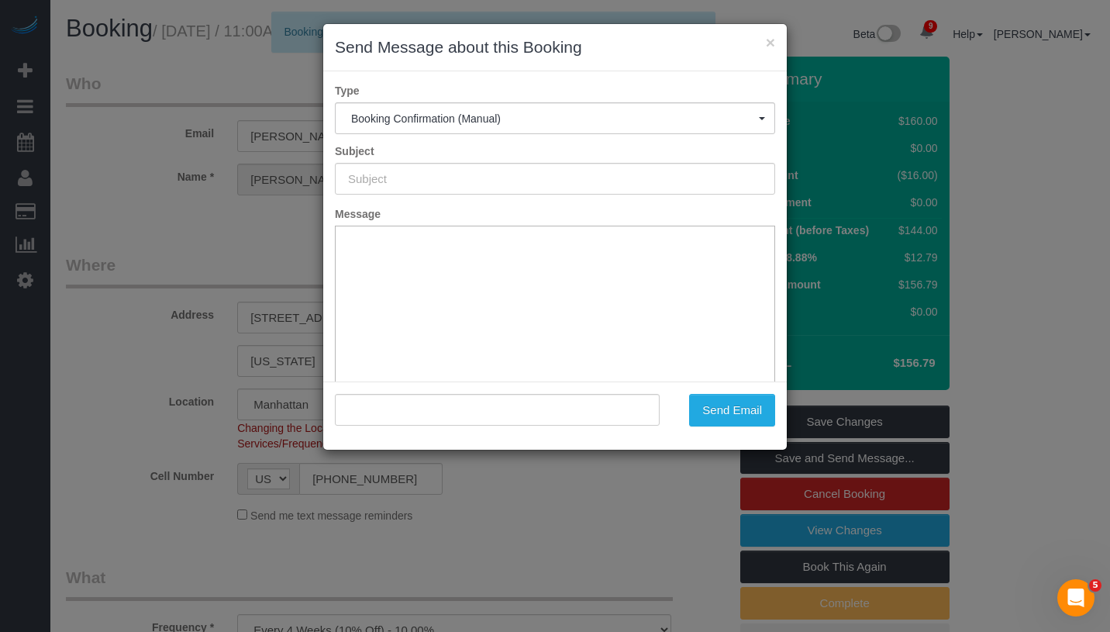
type input "Cleaning Confirmed for 09/18/2025 at 11:00am"
type input ""John Isenhower" <john.a.isenhower@gmail.com>"
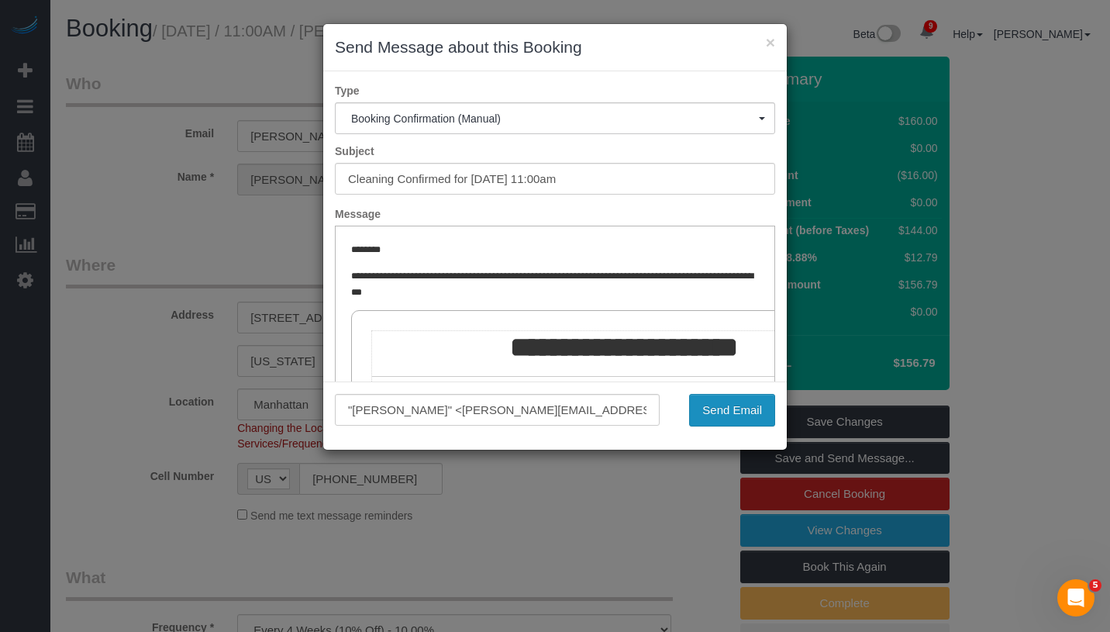
click at [720, 400] on button "Send Email" at bounding box center [732, 410] width 86 height 33
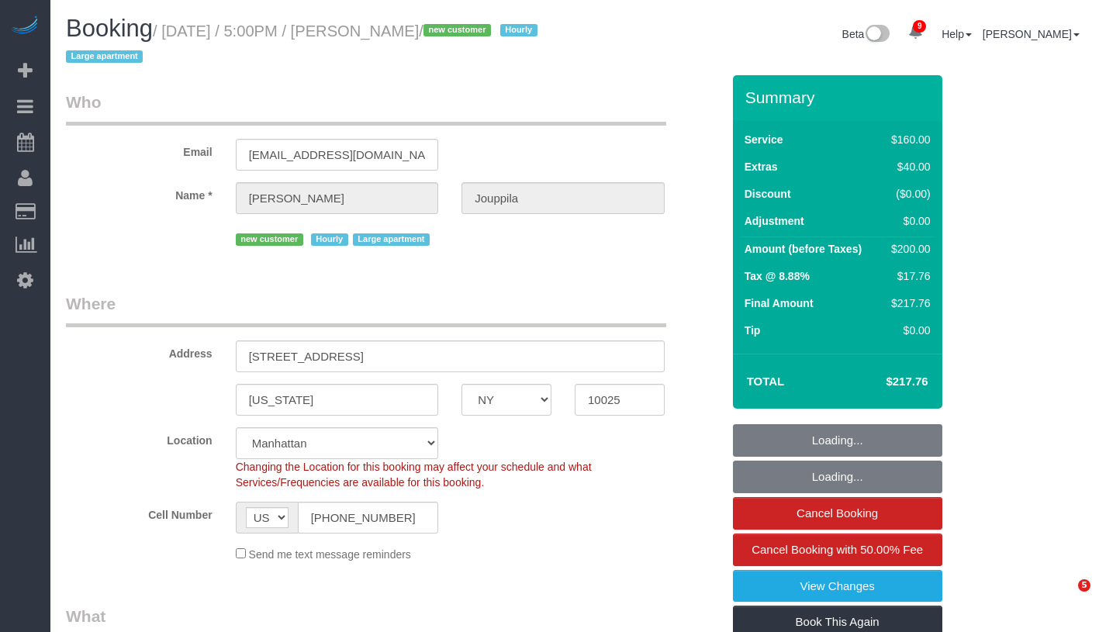
select select "NY"
select select "spot1"
select select "number:89"
select select "number:77"
select select "number:15"
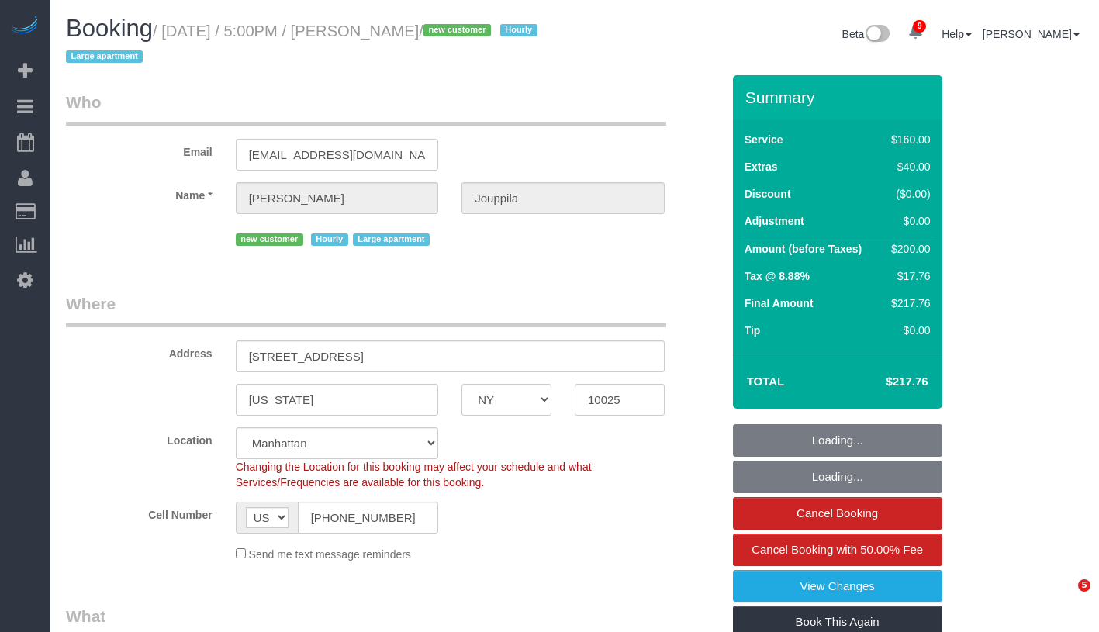
select select "number:5"
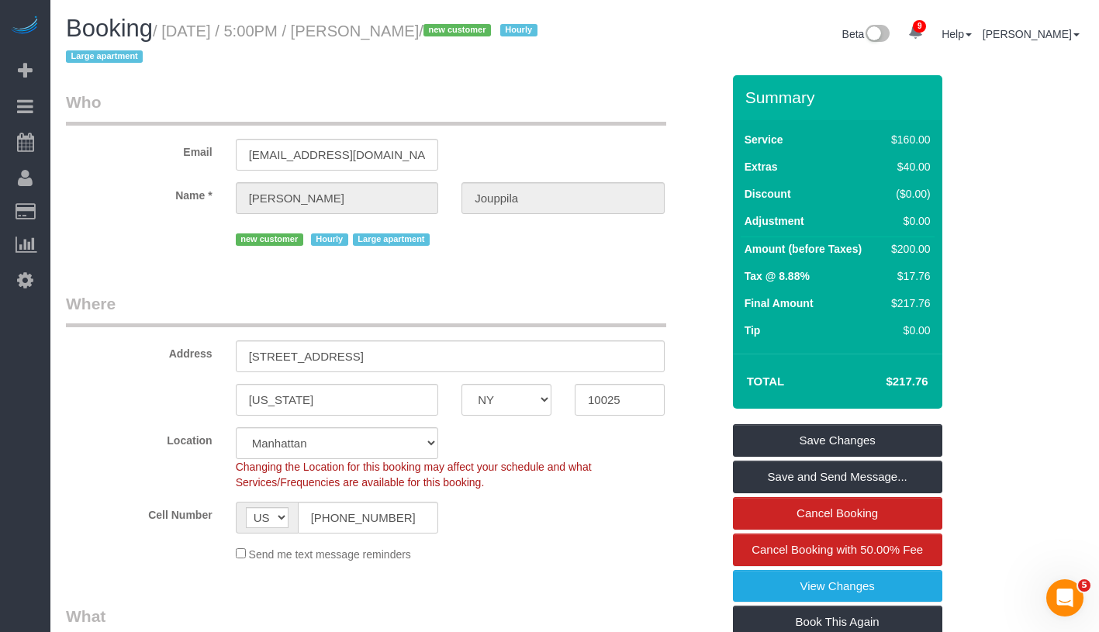
drag, startPoint x: 171, startPoint y: 27, endPoint x: 497, endPoint y: 29, distance: 326.4
click at [497, 29] on small "/ [DATE] / 5:00PM / [PERSON_NAME] / new customer Hourly Large apartment" at bounding box center [304, 43] width 476 height 43
copy small "[DATE] / 5:00PM / [PERSON_NAME]"
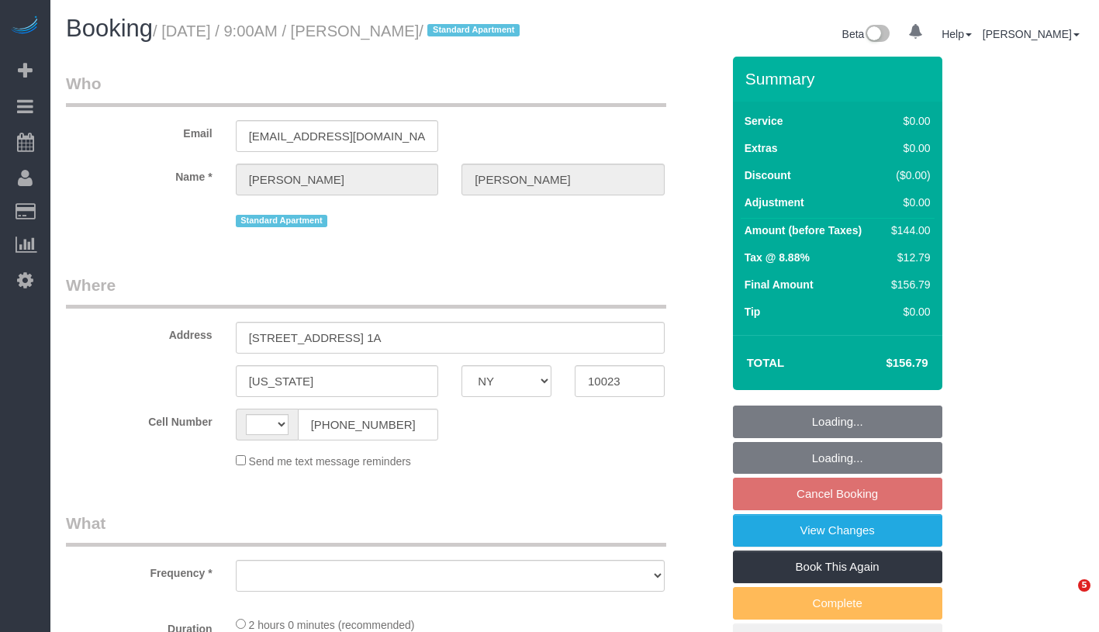
select select "NY"
select select "string:[GEOGRAPHIC_DATA]"
select select "object:695"
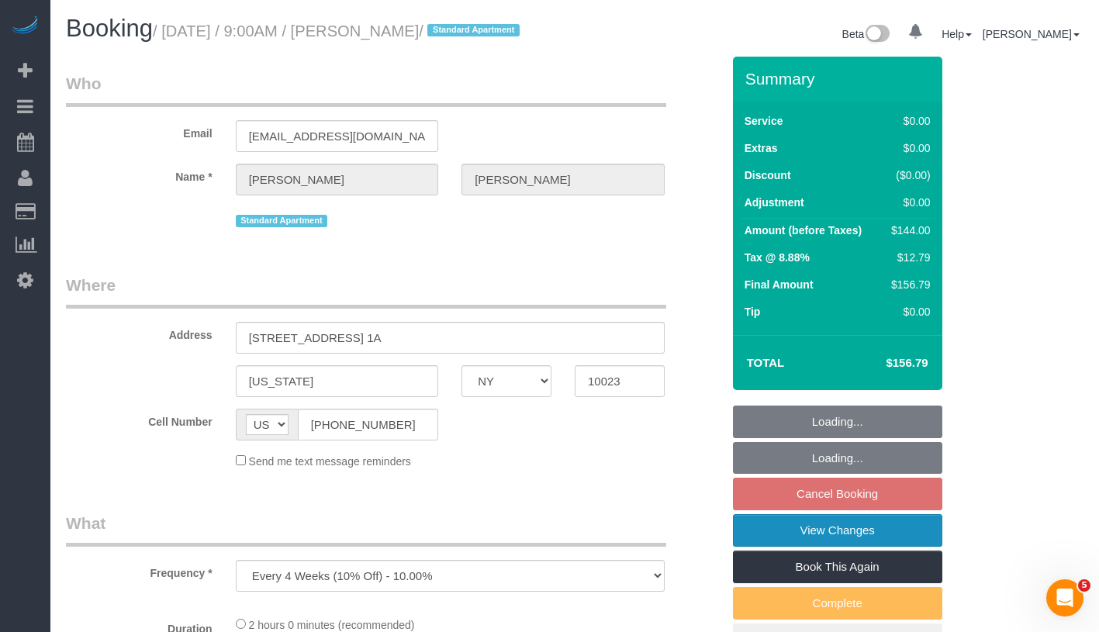
select select "1"
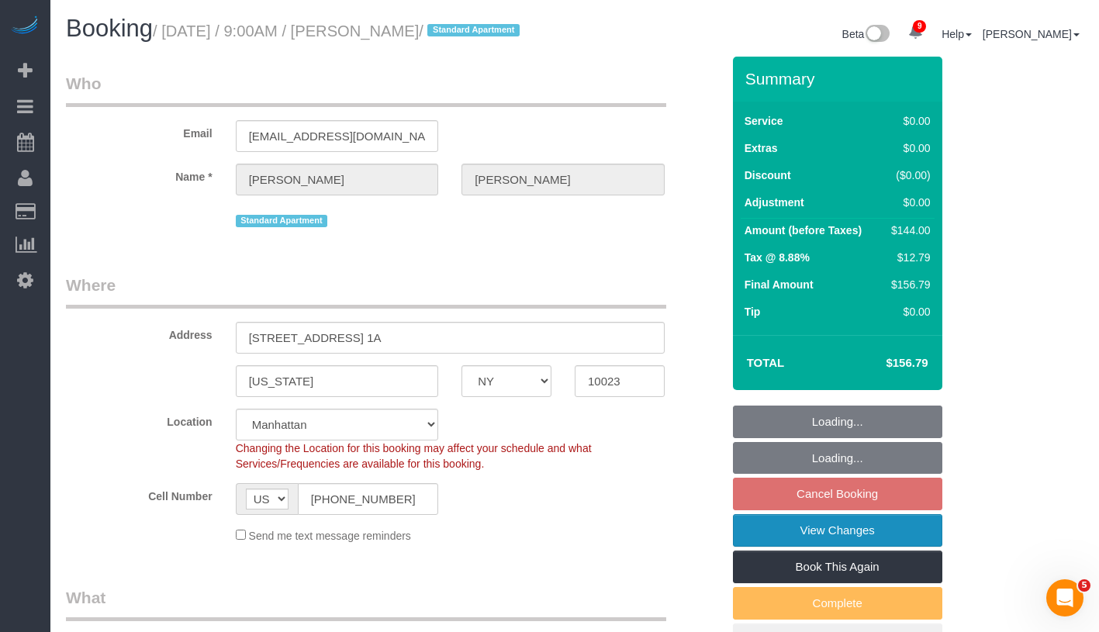
select select "object:1348"
select select "string:stripe-pm_1M8VeF4VGloSiKo76WoN5Amg"
select select "spot2"
select select "number:89"
select select "number:90"
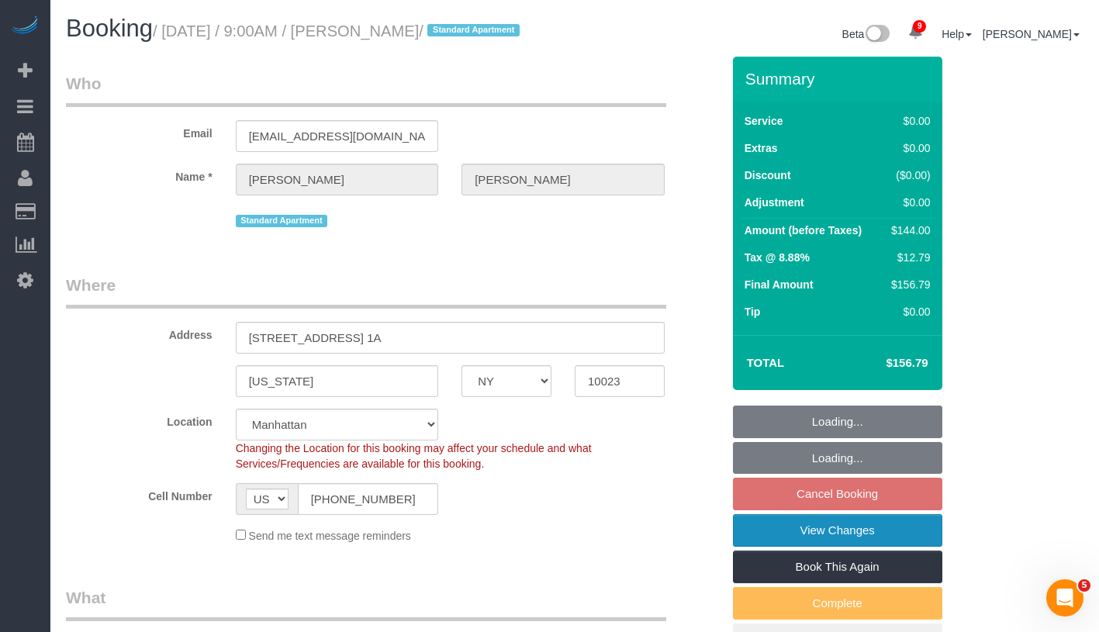
select select "number:15"
select select "number:5"
click at [878, 547] on link "View Changes" at bounding box center [837, 530] width 209 height 33
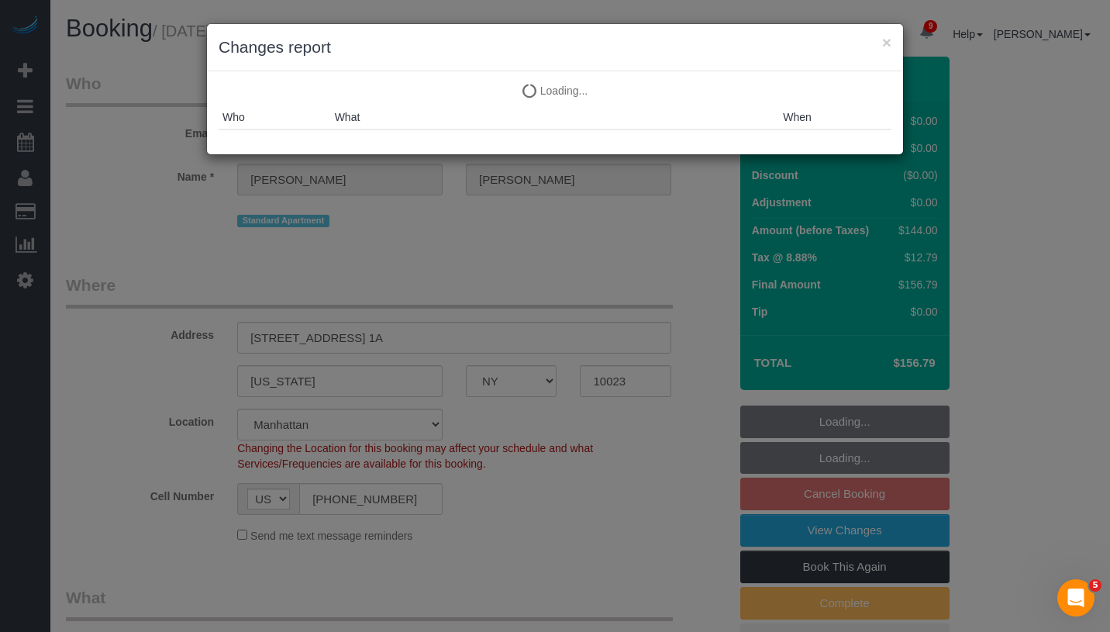
select select "1"
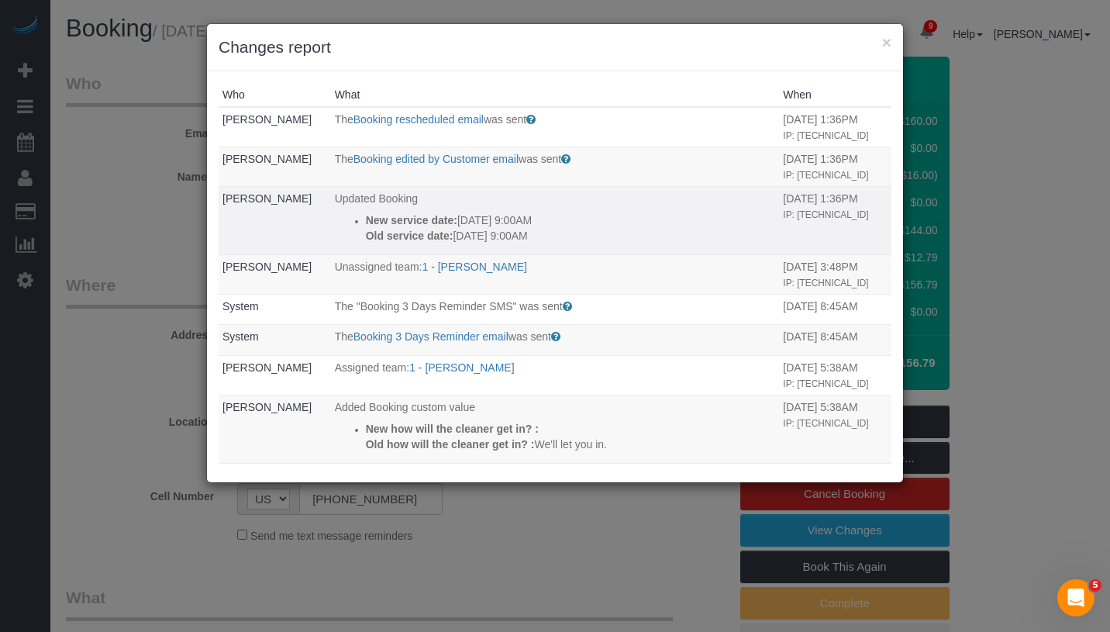
drag, startPoint x: 516, startPoint y: 257, endPoint x: 343, endPoint y: 252, distance: 173.0
click at [366, 243] on li "New service date: [DATE] 9:00AM Old service date: [DATE] 9:00AM" at bounding box center [571, 227] width 410 height 31
copy div "New service date: [DATE] 9:00AM Old service date: [DATE] 9:00AM"
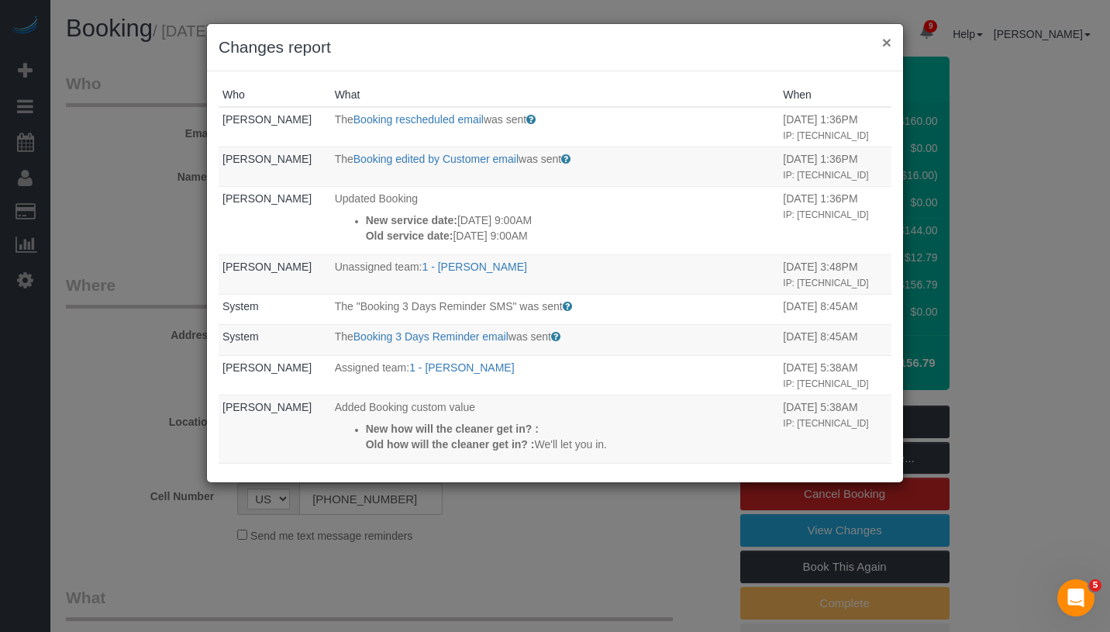
click at [889, 40] on button "×" at bounding box center [886, 42] width 9 height 16
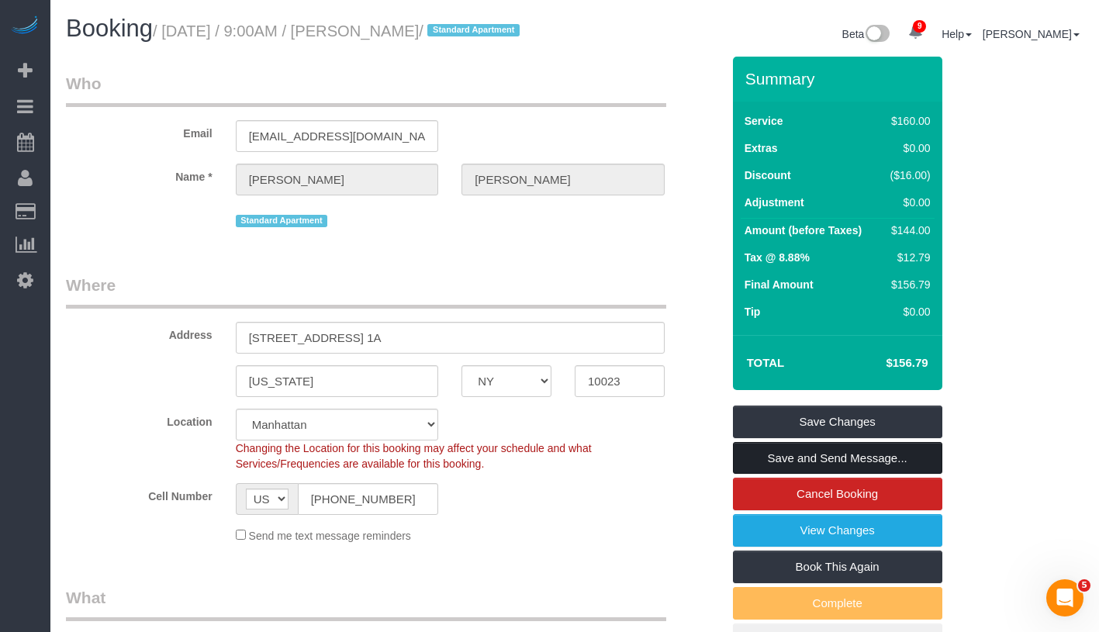
click at [840, 470] on link "Save and Send Message..." at bounding box center [837, 458] width 209 height 33
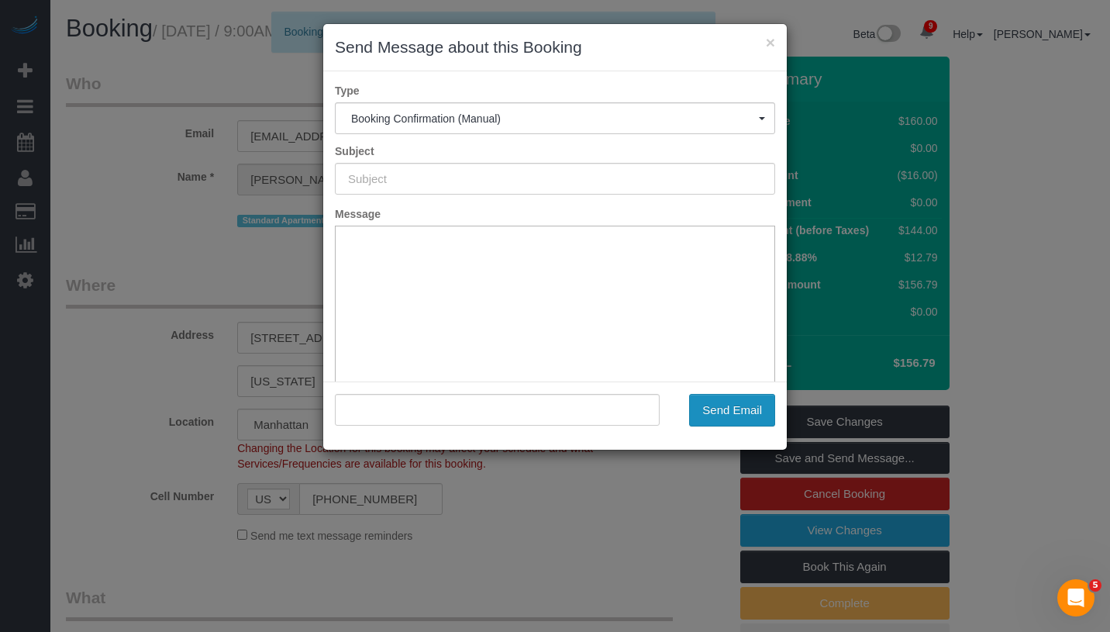
type input "Cleaning Confirmed for [DATE] 9:00am"
type input ""[PERSON_NAME]" <[EMAIL_ADDRESS][DOMAIN_NAME]>"
click at [751, 407] on button "Send Email" at bounding box center [732, 410] width 86 height 33
